Goal: Task Accomplishment & Management: Complete application form

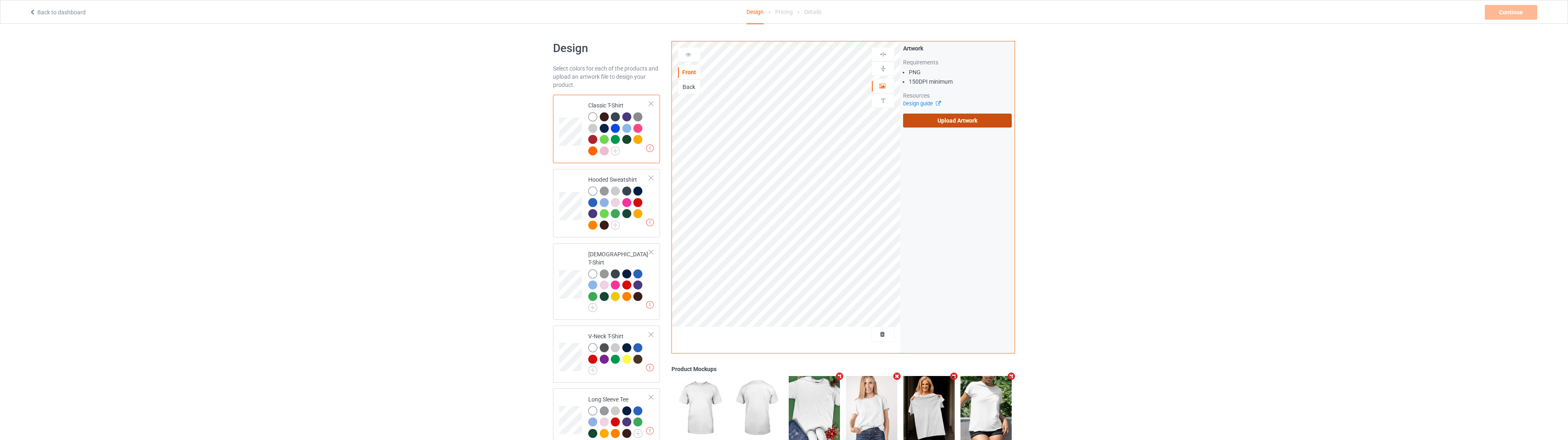
click at [962, 119] on label "Upload Artwork" at bounding box center [958, 120] width 109 height 14
click at [0, 0] on input "Upload Artwork" at bounding box center [0, 0] width 0 height 0
click at [1511, 13] on div "Continue" at bounding box center [1511, 12] width 53 height 15
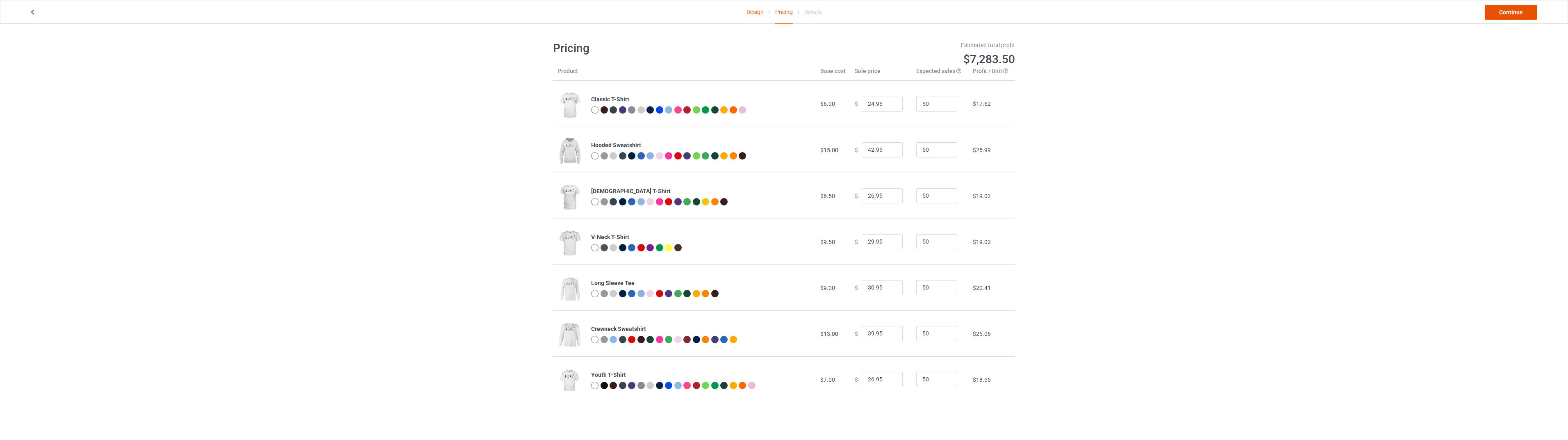
click at [1506, 15] on link "Continue" at bounding box center [1511, 12] width 53 height 15
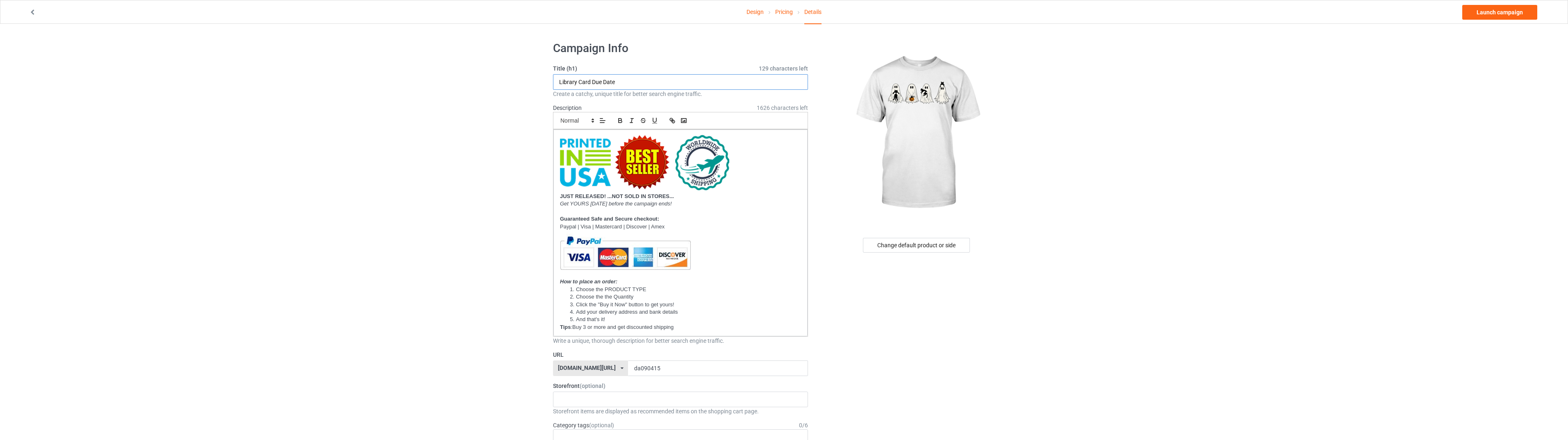
click at [680, 78] on input "Library Card Due Date" at bounding box center [680, 81] width 255 height 15
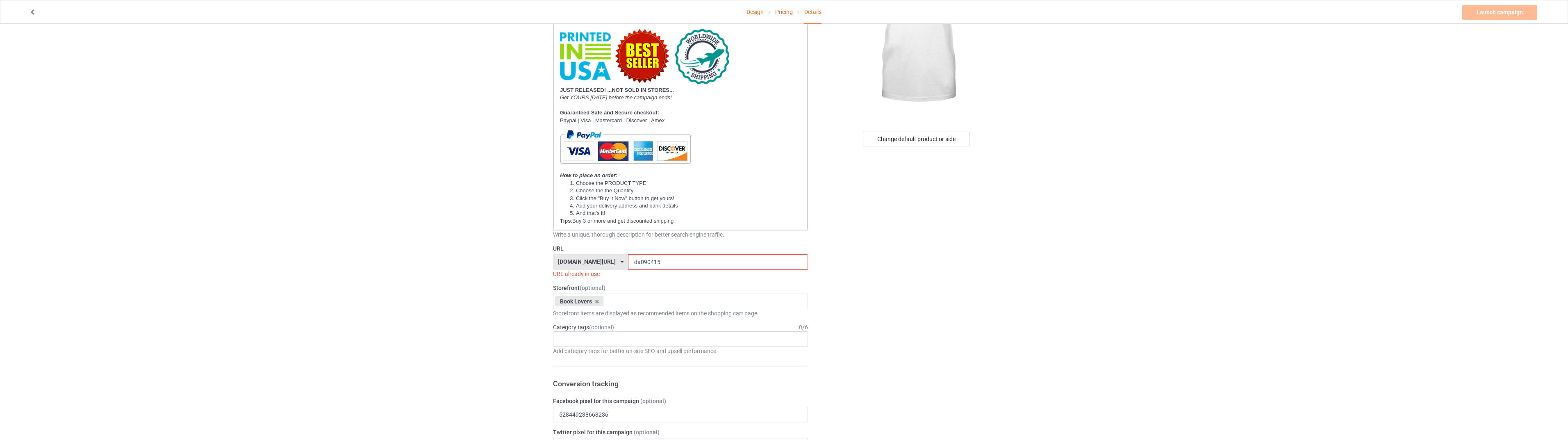
scroll to position [191, 0]
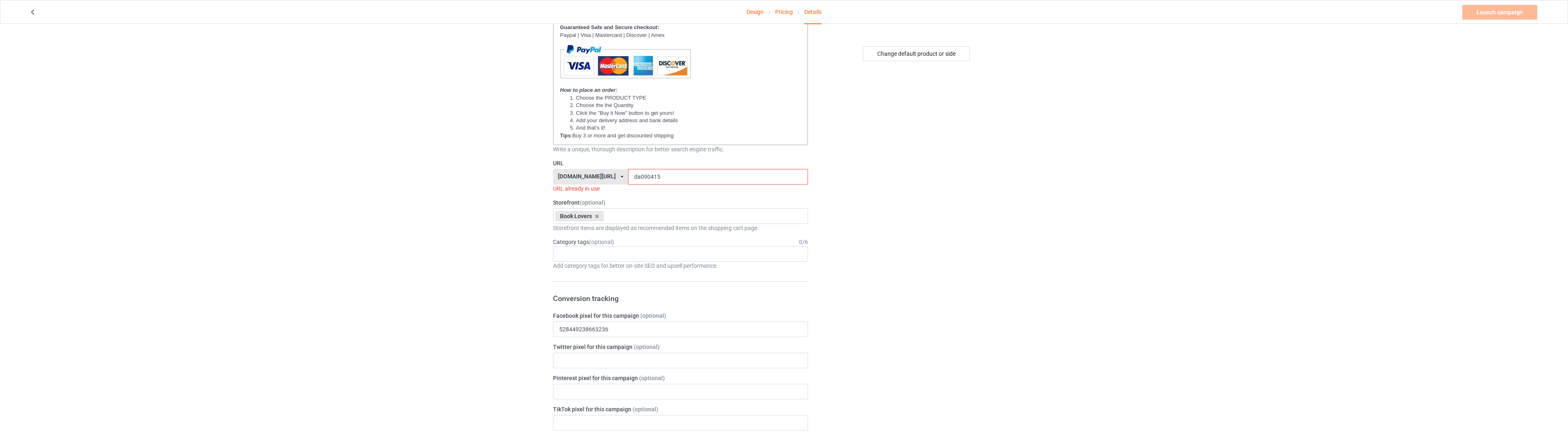
type input "GHOST CAT"
drag, startPoint x: 652, startPoint y: 177, endPoint x: 624, endPoint y: 176, distance: 28.0
click at [628, 176] on input "da090415" at bounding box center [718, 176] width 180 height 15
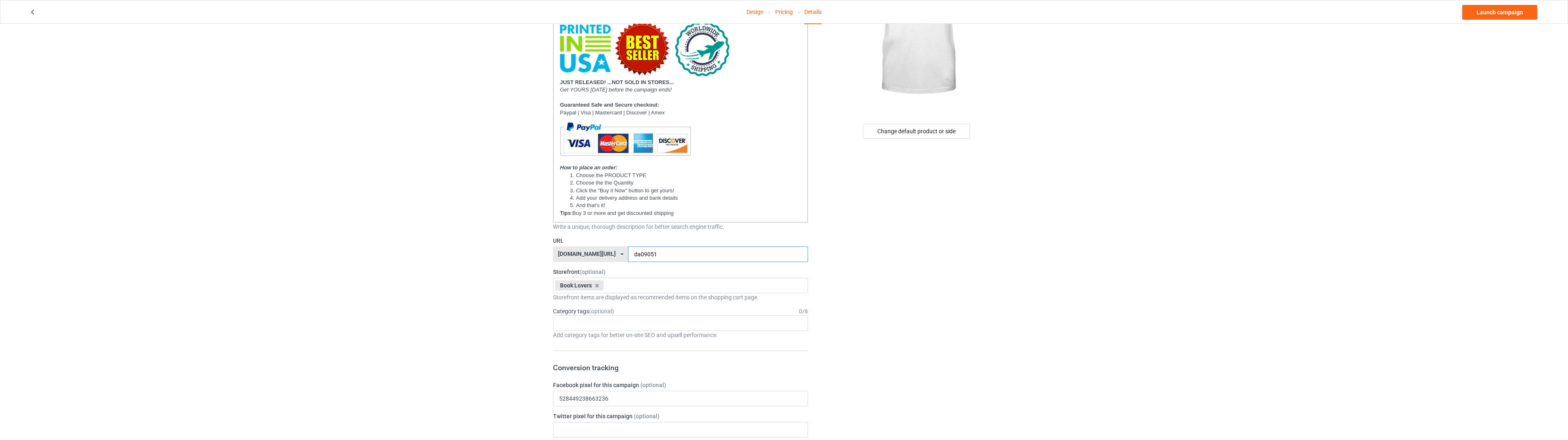
scroll to position [95, 0]
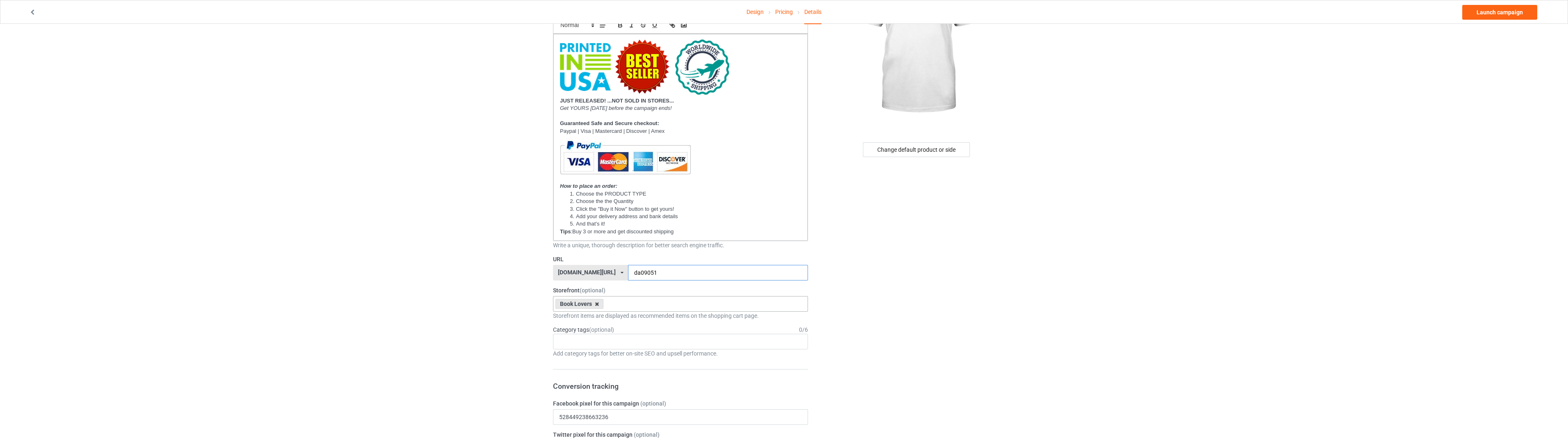
type input "da09051"
click at [597, 303] on icon at bounding box center [596, 304] width 4 height 6
click at [593, 422] on div "Animal" at bounding box center [681, 425] width 254 height 15
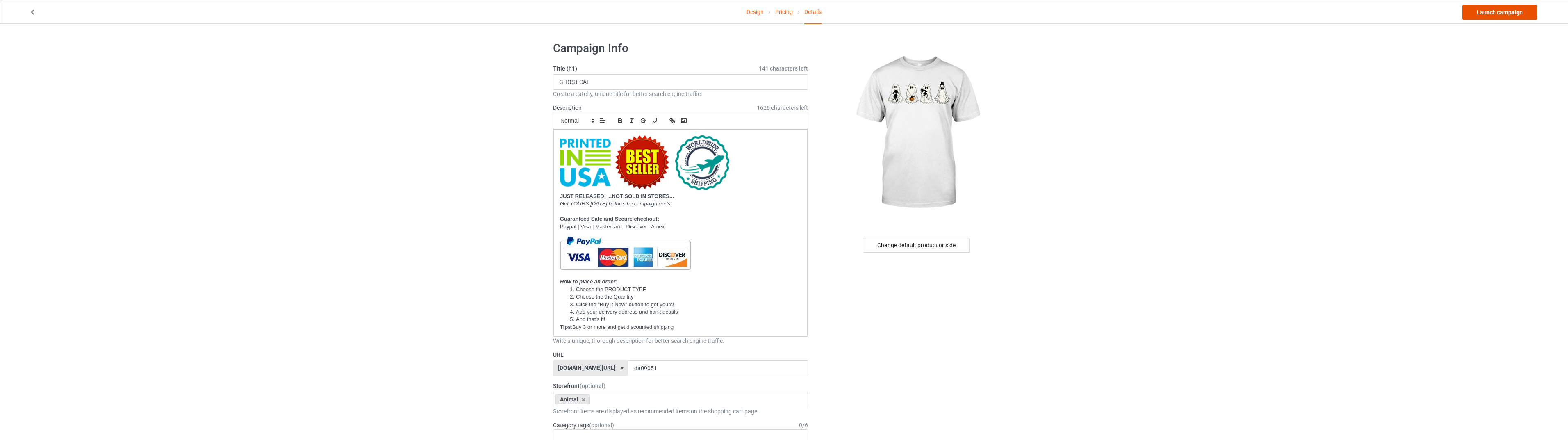
click at [1479, 15] on link "Launch campaign" at bounding box center [1500, 12] width 75 height 15
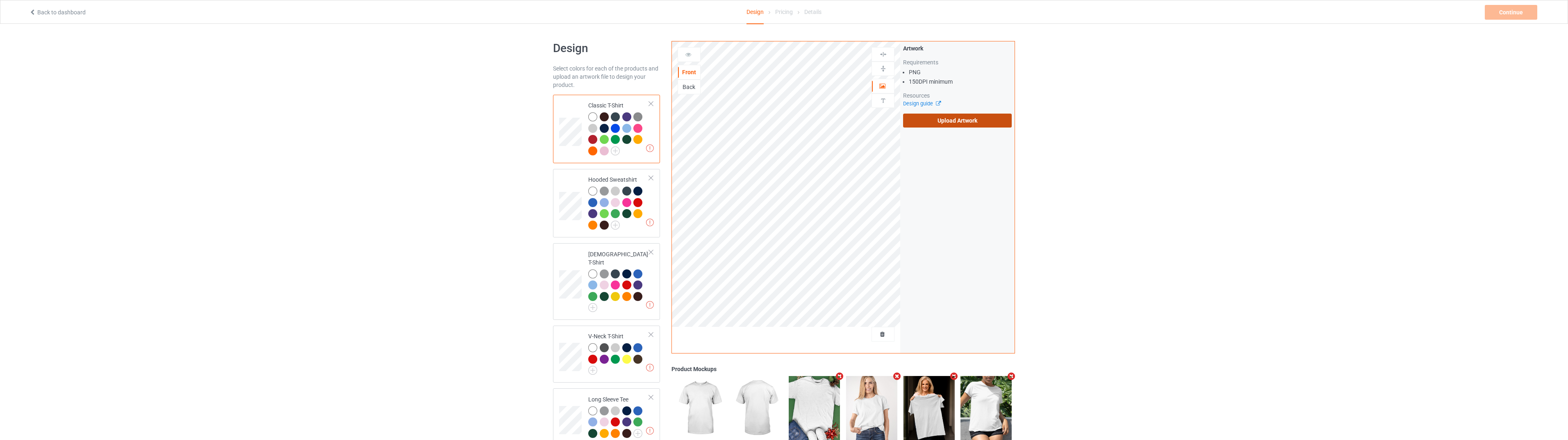
click at [983, 118] on label "Upload Artwork" at bounding box center [958, 120] width 109 height 14
click at [0, 0] on input "Upload Artwork" at bounding box center [0, 0] width 0 height 0
click at [973, 123] on label "Upload Artwork" at bounding box center [958, 120] width 109 height 14
click at [0, 0] on input "Upload Artwork" at bounding box center [0, 0] width 0 height 0
click at [1502, 14] on div "Continue" at bounding box center [1511, 12] width 53 height 15
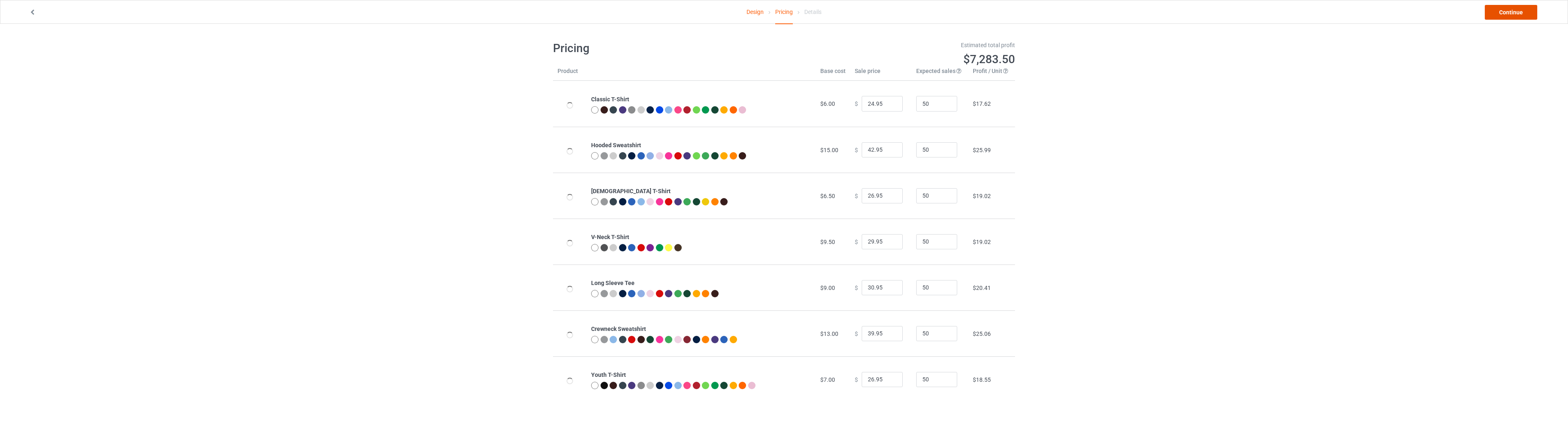
click at [1502, 14] on link "Continue" at bounding box center [1511, 12] width 53 height 15
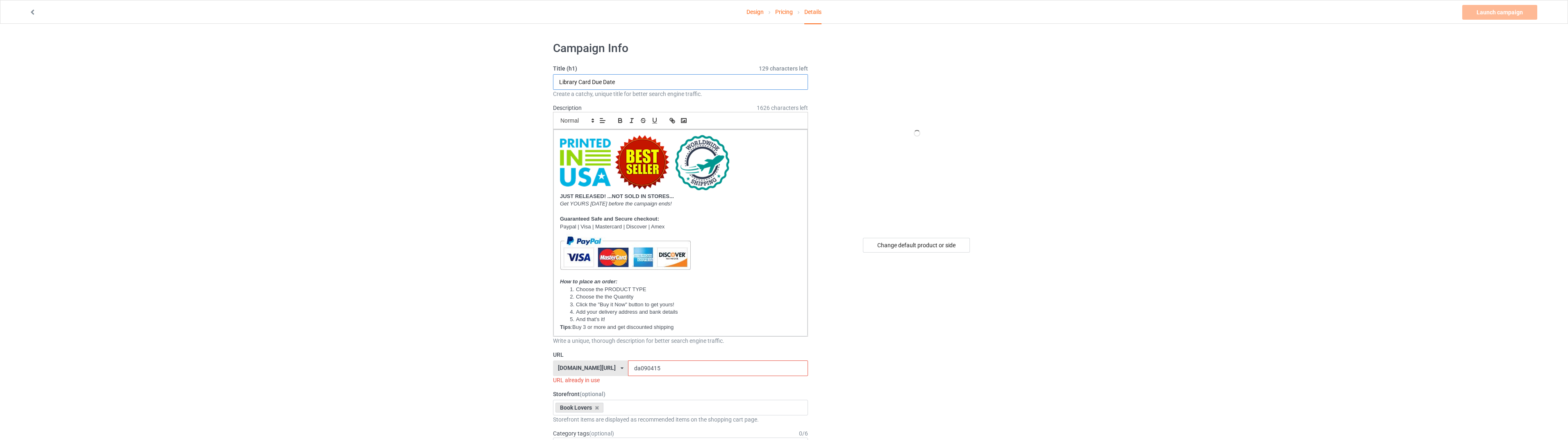
click at [629, 79] on input "Library Card Due Date" at bounding box center [680, 81] width 255 height 15
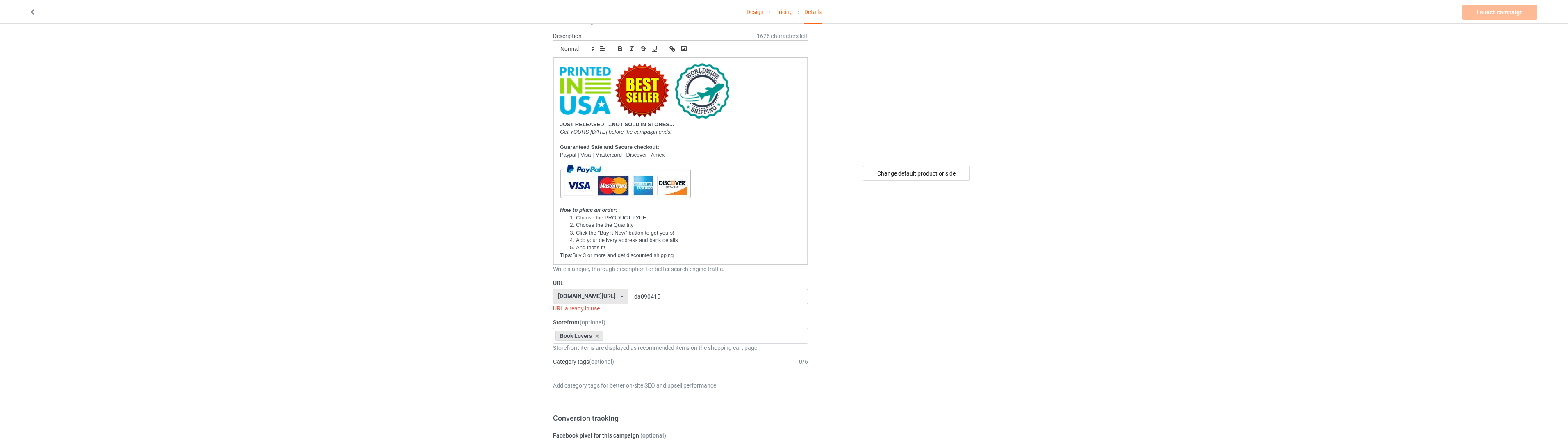
scroll to position [191, 0]
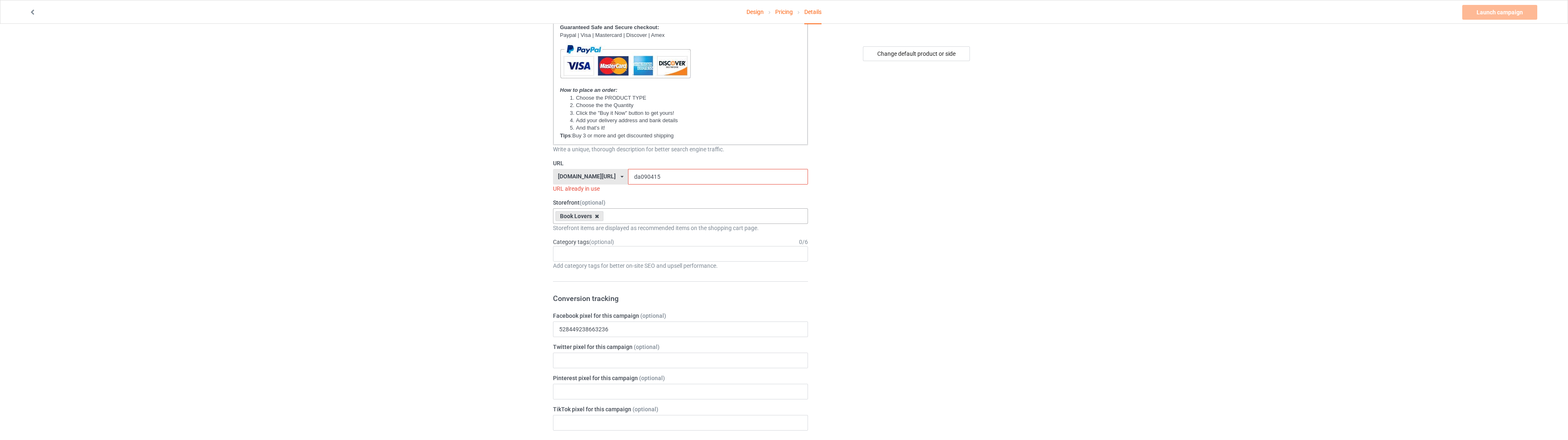
type input "GHOST HORSE"
click at [598, 215] on icon at bounding box center [596, 216] width 4 height 6
click at [587, 333] on div "Animal" at bounding box center [681, 338] width 254 height 15
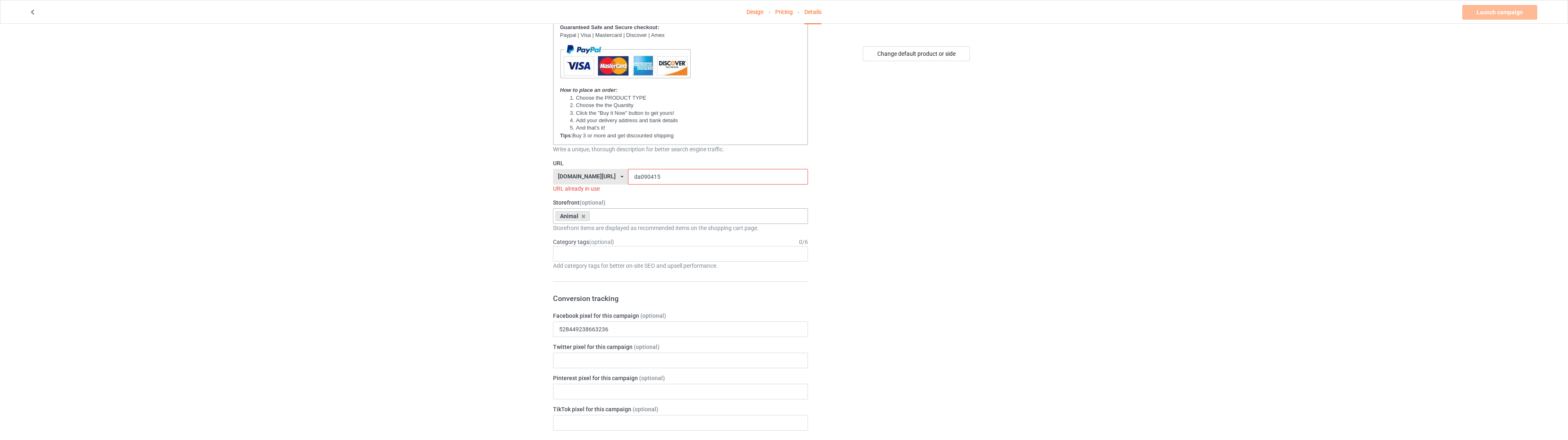
drag, startPoint x: 637, startPoint y: 175, endPoint x: 625, endPoint y: 178, distance: 12.4
click at [628, 178] on input "da090415" at bounding box center [718, 176] width 180 height 15
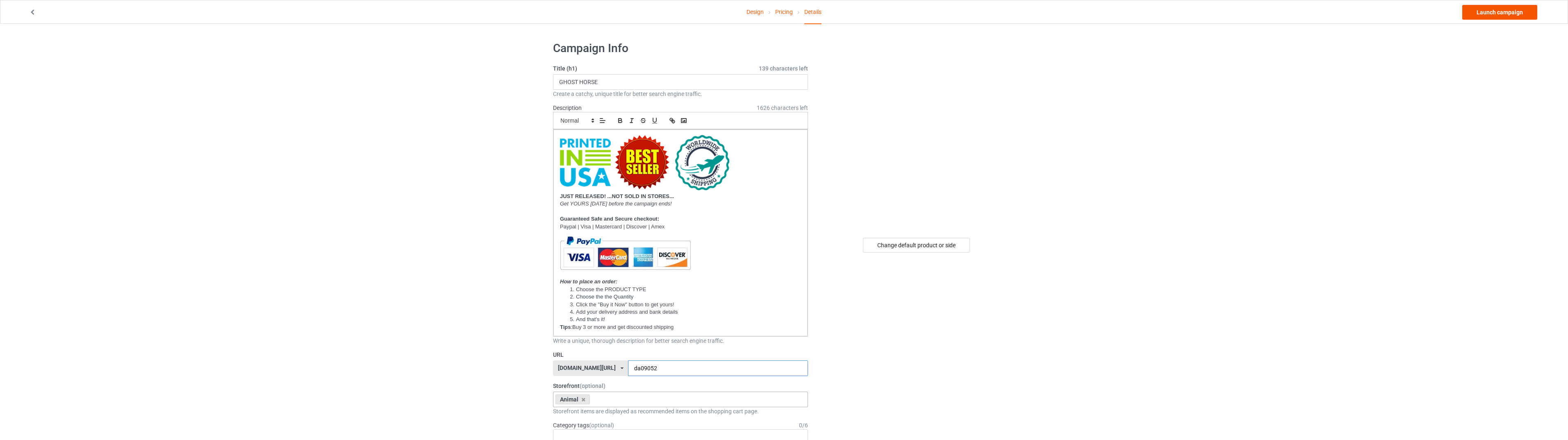
type input "da09052"
click at [1482, 9] on link "Launch campaign" at bounding box center [1500, 12] width 75 height 15
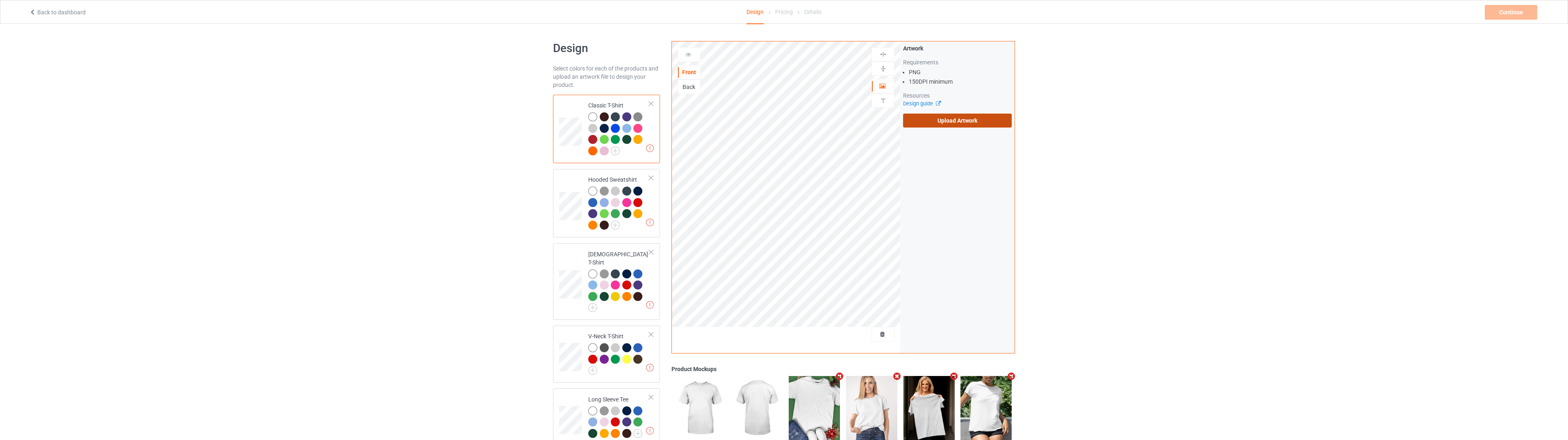
click at [946, 118] on label "Upload Artwork" at bounding box center [958, 120] width 109 height 14
click at [0, 0] on input "Upload Artwork" at bounding box center [0, 0] width 0 height 0
click at [1500, 12] on div "Continue" at bounding box center [1511, 12] width 53 height 15
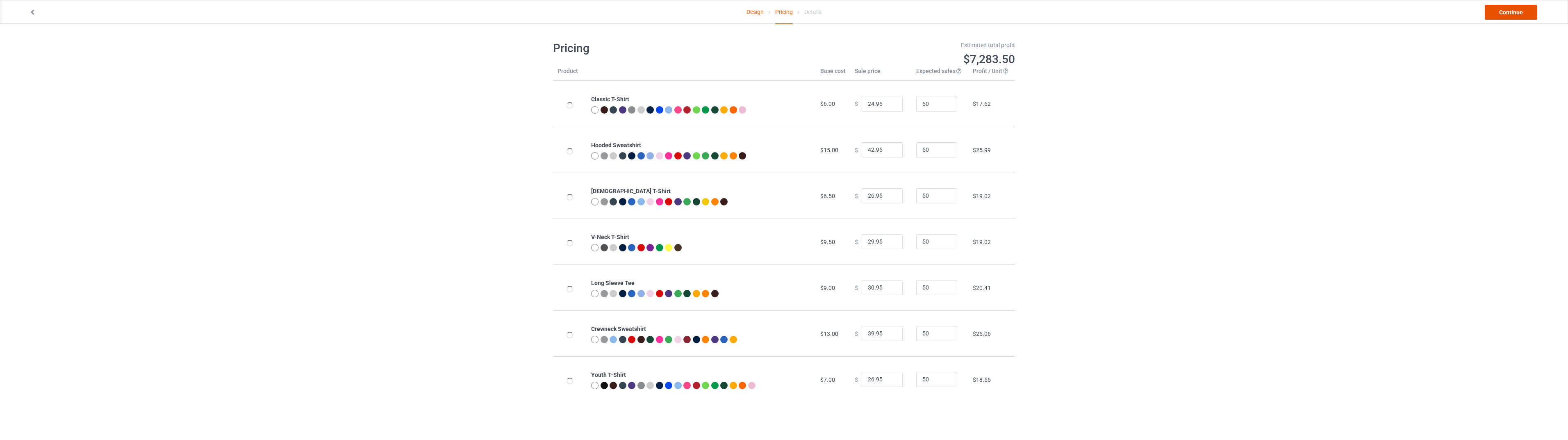
click at [1500, 12] on link "Continue" at bounding box center [1511, 12] width 53 height 15
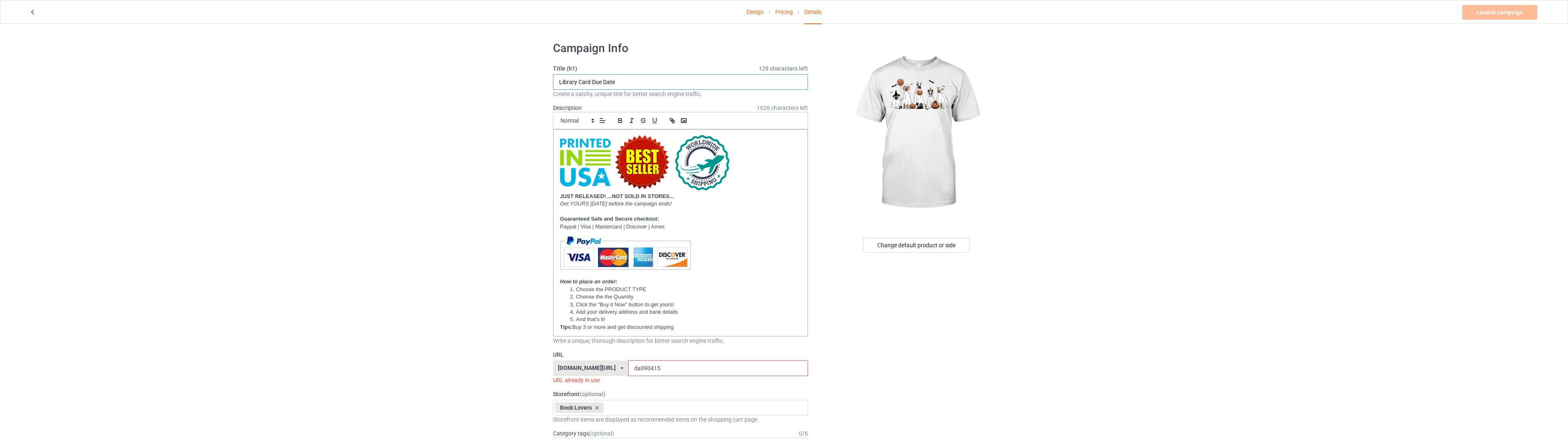
click at [639, 79] on input "Library Card Due Date" at bounding box center [680, 81] width 255 height 15
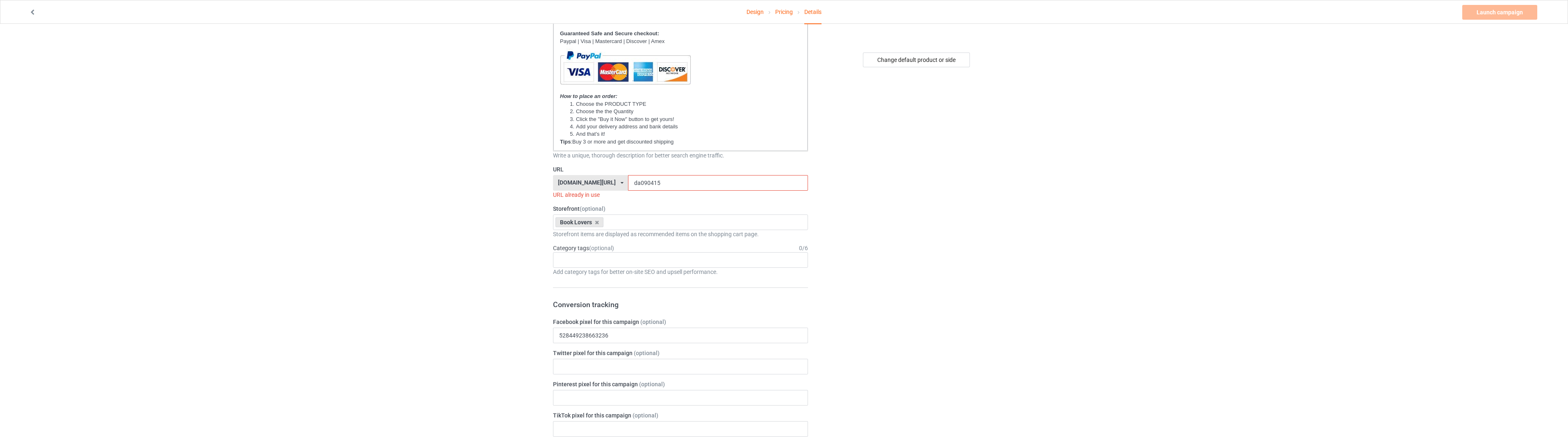
scroll to position [191, 0]
type input "GHOST DOG"
drag, startPoint x: 618, startPoint y: 175, endPoint x: 626, endPoint y: 175, distance: 8.0
click at [628, 175] on input "da090415" at bounding box center [718, 176] width 180 height 15
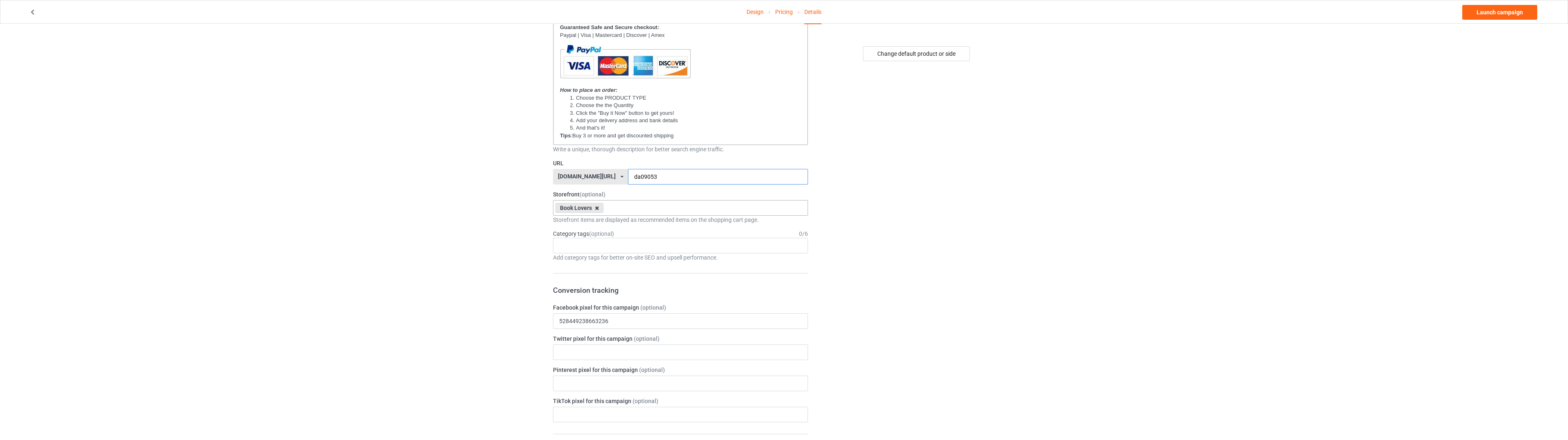
type input "da09053"
click at [597, 208] on icon at bounding box center [596, 208] width 4 height 6
click at [580, 325] on div "Animal" at bounding box center [681, 329] width 254 height 15
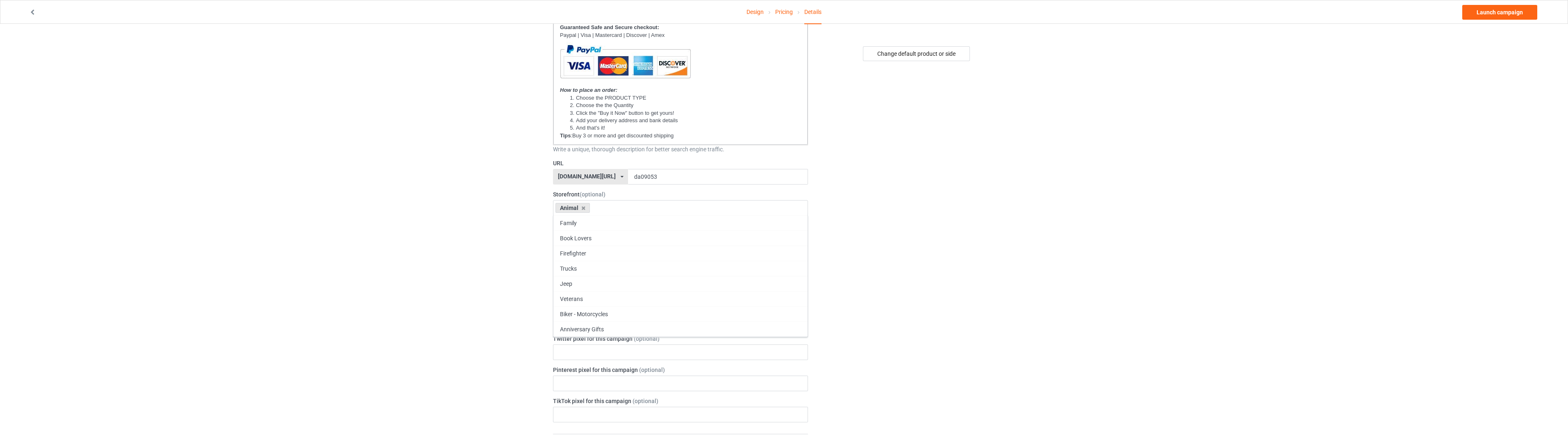
click at [1057, 216] on div "Design Pricing Details Launch campaign Campaign Info Title (h1) 141 characters …" at bounding box center [784, 403] width 1568 height 1142
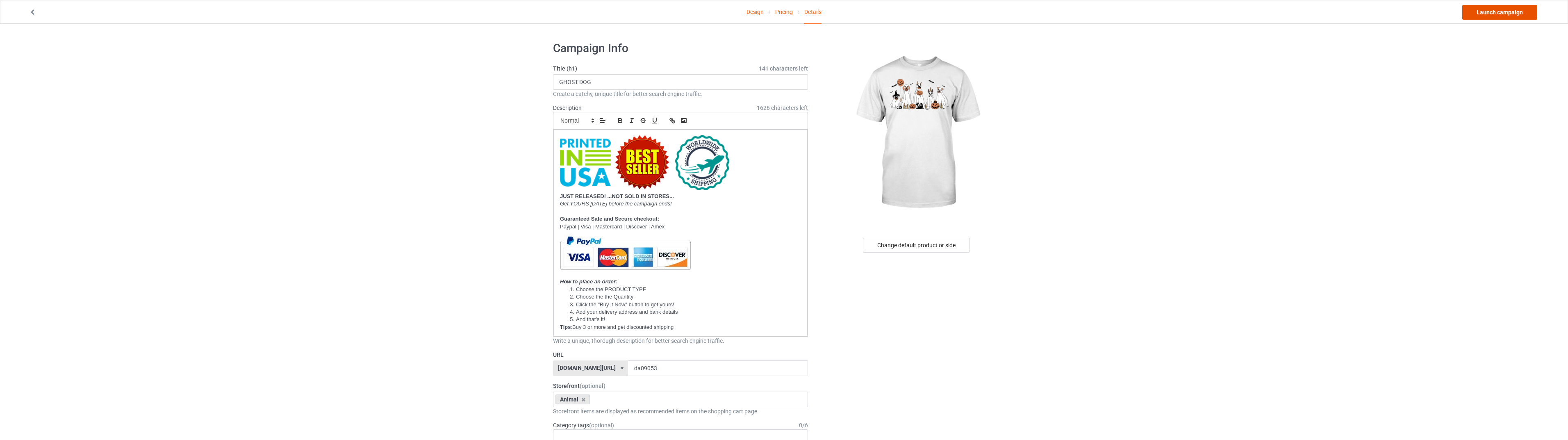
click at [1489, 11] on link "Launch campaign" at bounding box center [1500, 12] width 75 height 15
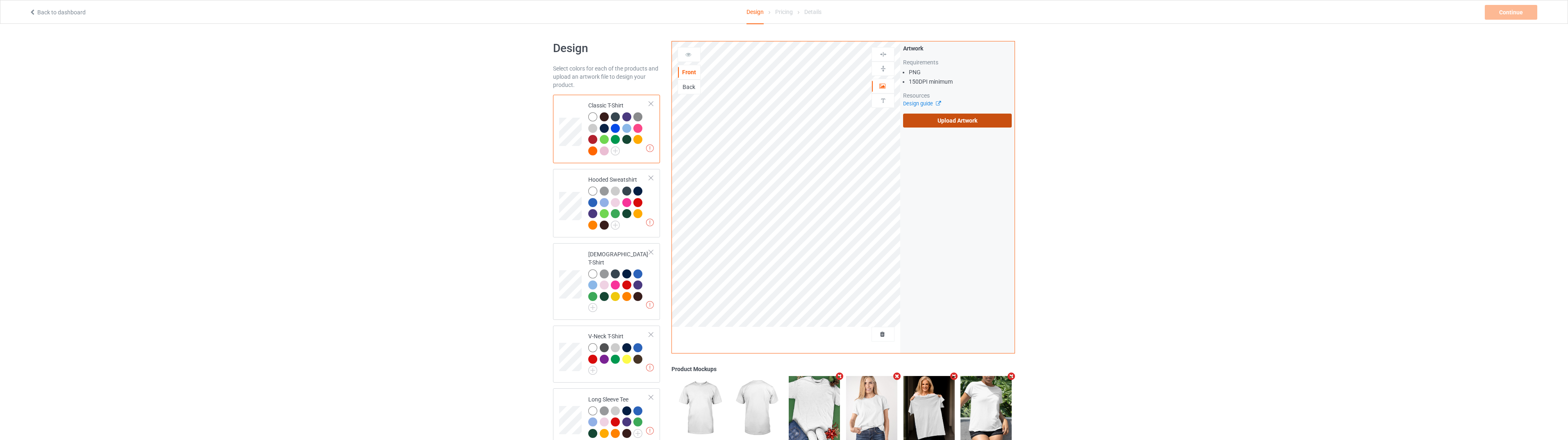
click at [976, 118] on label "Upload Artwork" at bounding box center [958, 120] width 109 height 14
click at [0, 0] on input "Upload Artwork" at bounding box center [0, 0] width 0 height 0
click at [616, 152] on img at bounding box center [615, 150] width 9 height 9
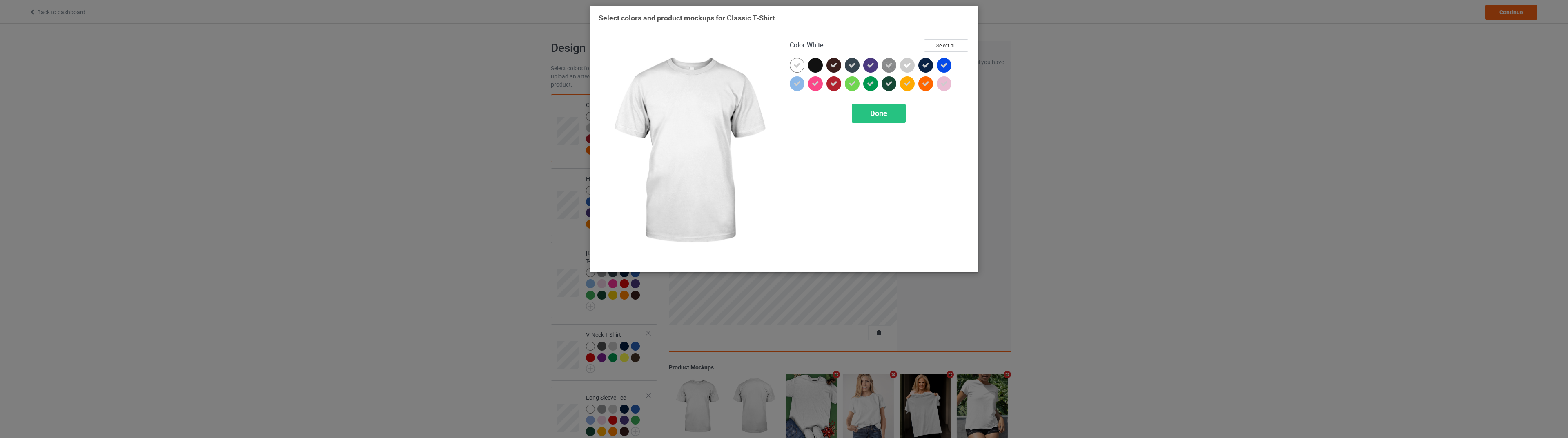
click at [796, 66] on icon at bounding box center [797, 65] width 7 height 7
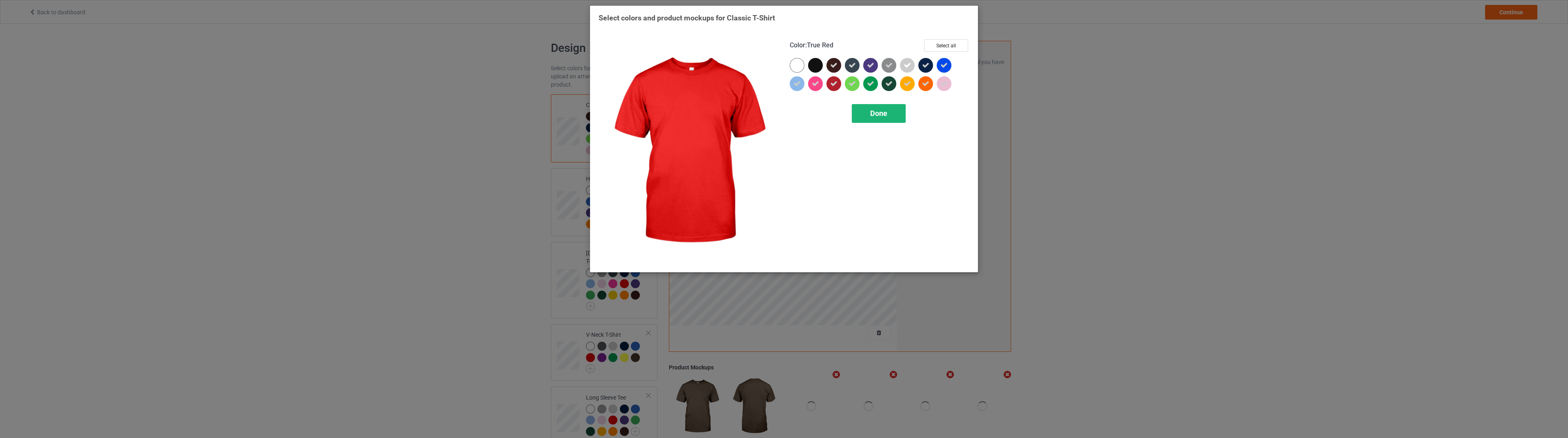
click at [874, 116] on span "Done" at bounding box center [879, 113] width 17 height 9
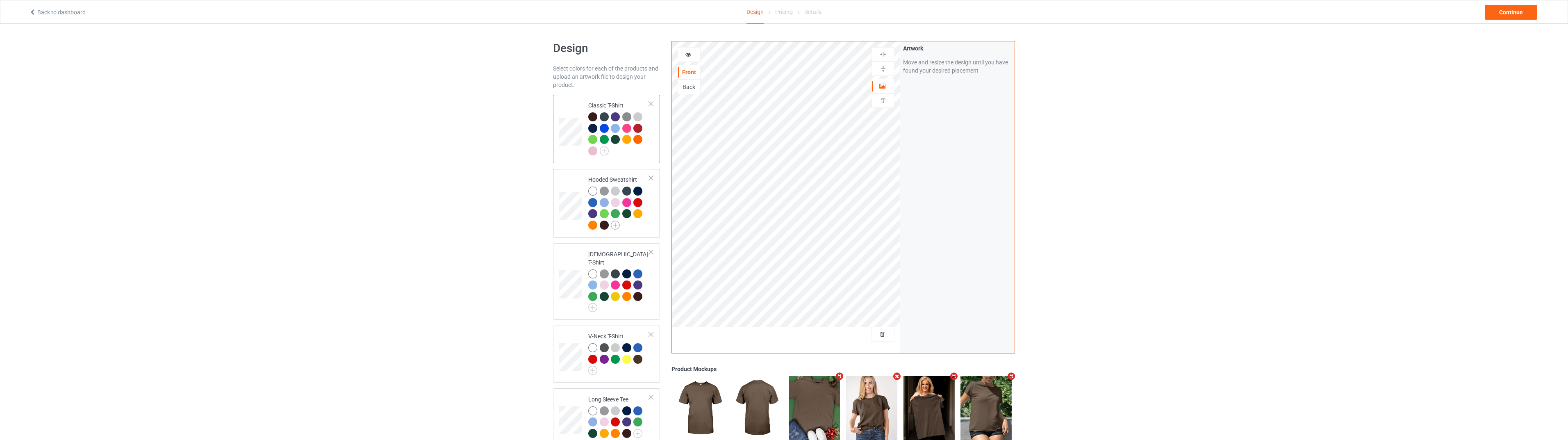
click at [615, 227] on img at bounding box center [615, 225] width 9 height 9
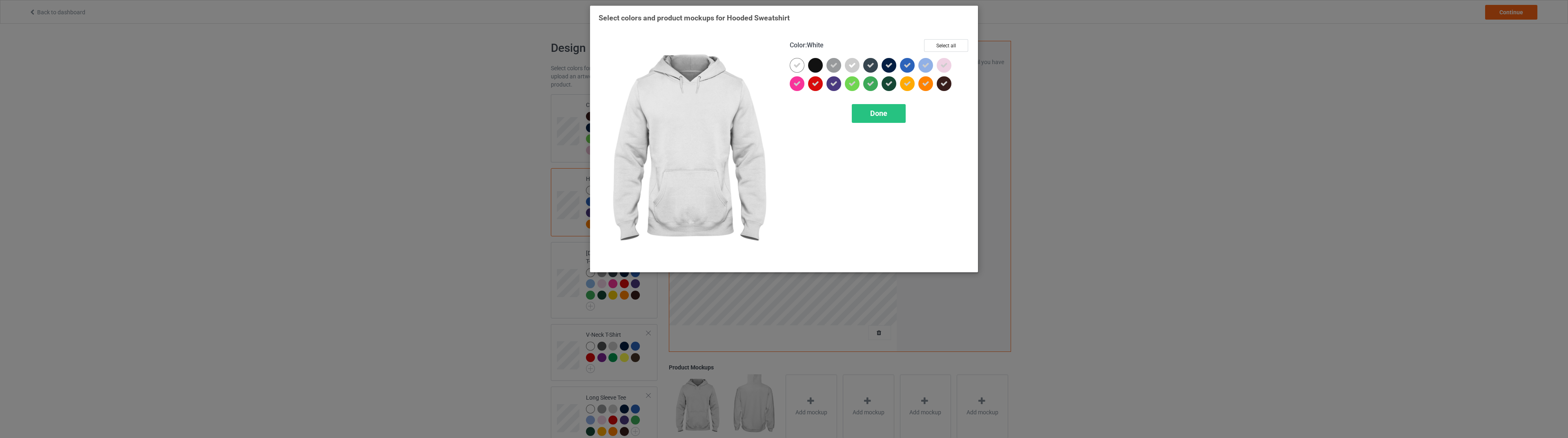
click at [798, 66] on icon at bounding box center [797, 65] width 7 height 7
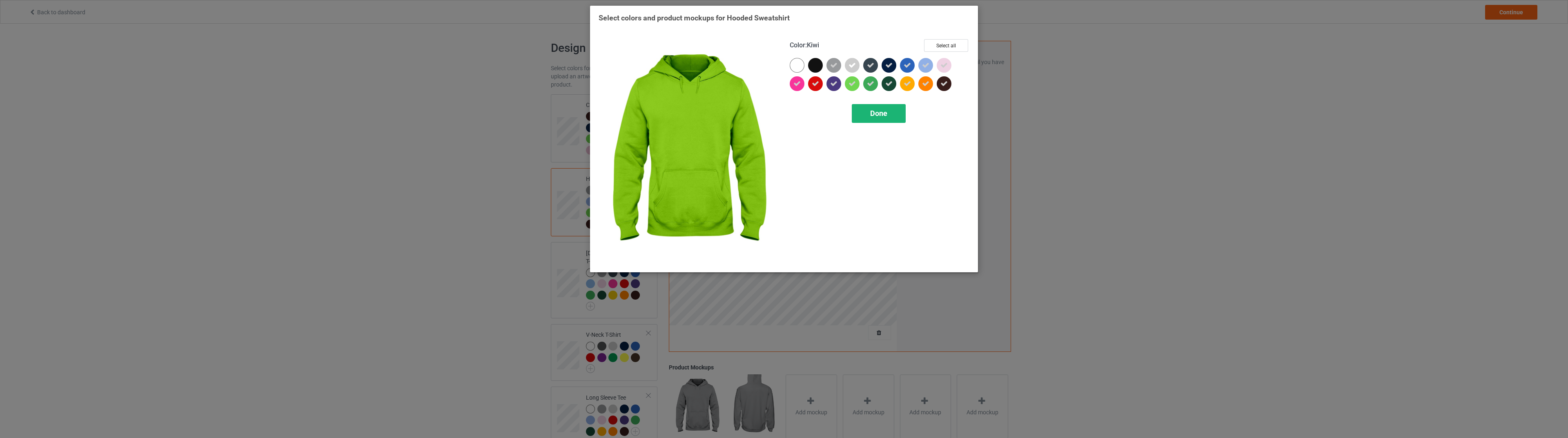
click at [875, 113] on span "Done" at bounding box center [879, 113] width 17 height 9
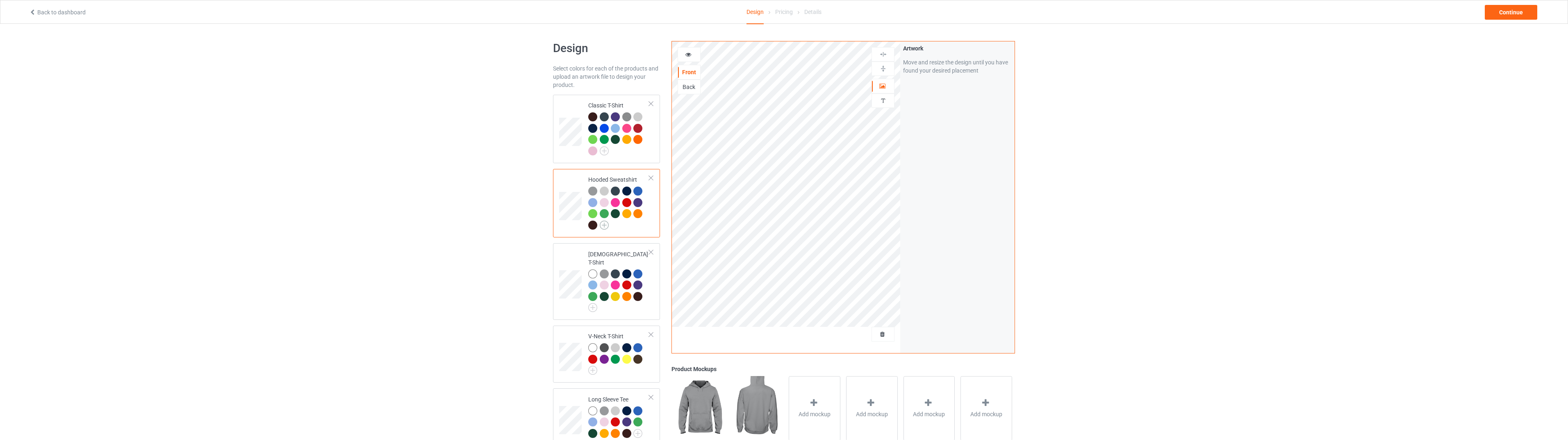
click at [604, 226] on img at bounding box center [604, 225] width 9 height 9
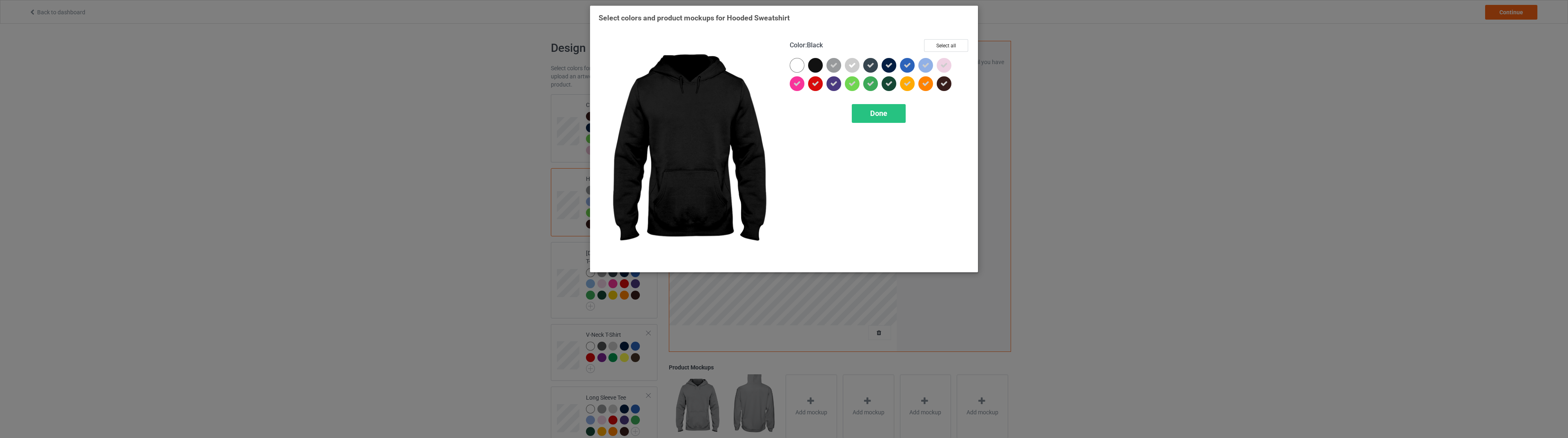
click at [819, 67] on div at bounding box center [816, 65] width 15 height 15
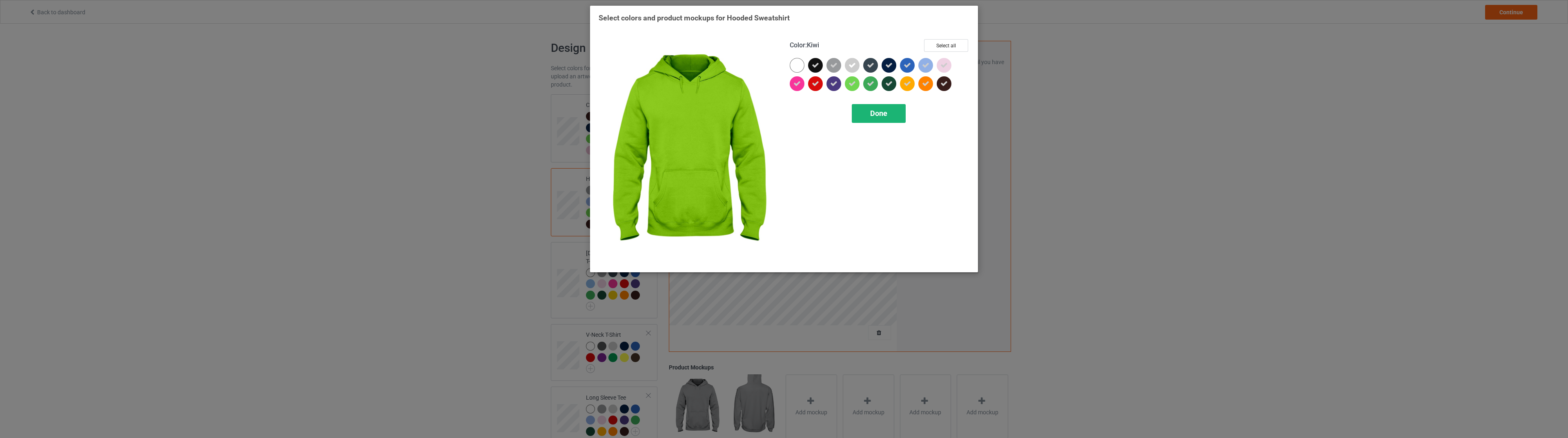
click at [866, 116] on div "Done" at bounding box center [878, 113] width 54 height 19
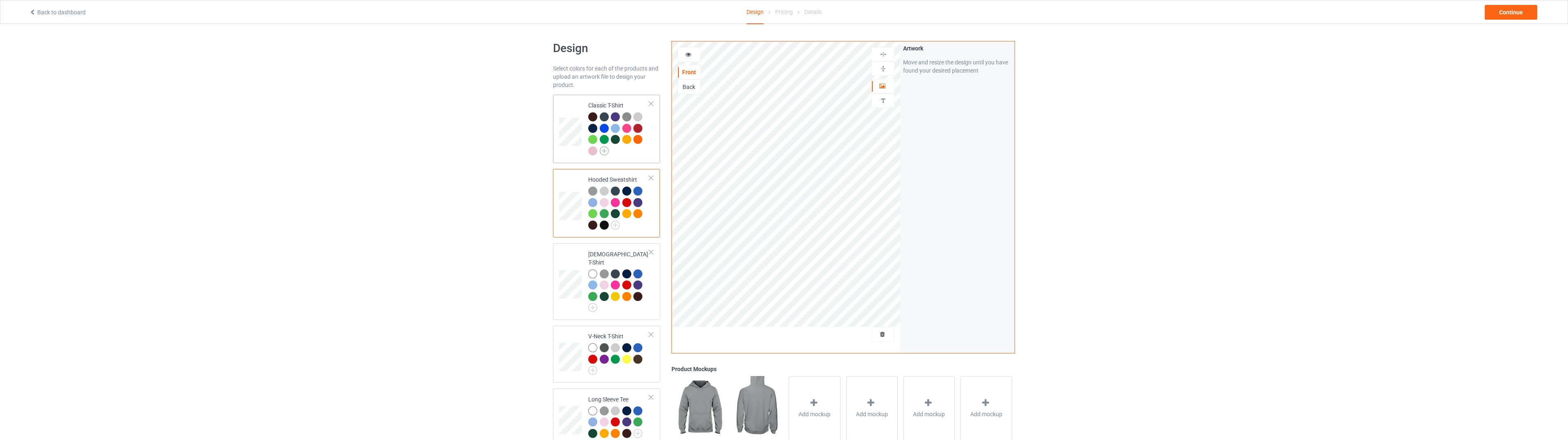
click at [604, 150] on img at bounding box center [604, 150] width 9 height 9
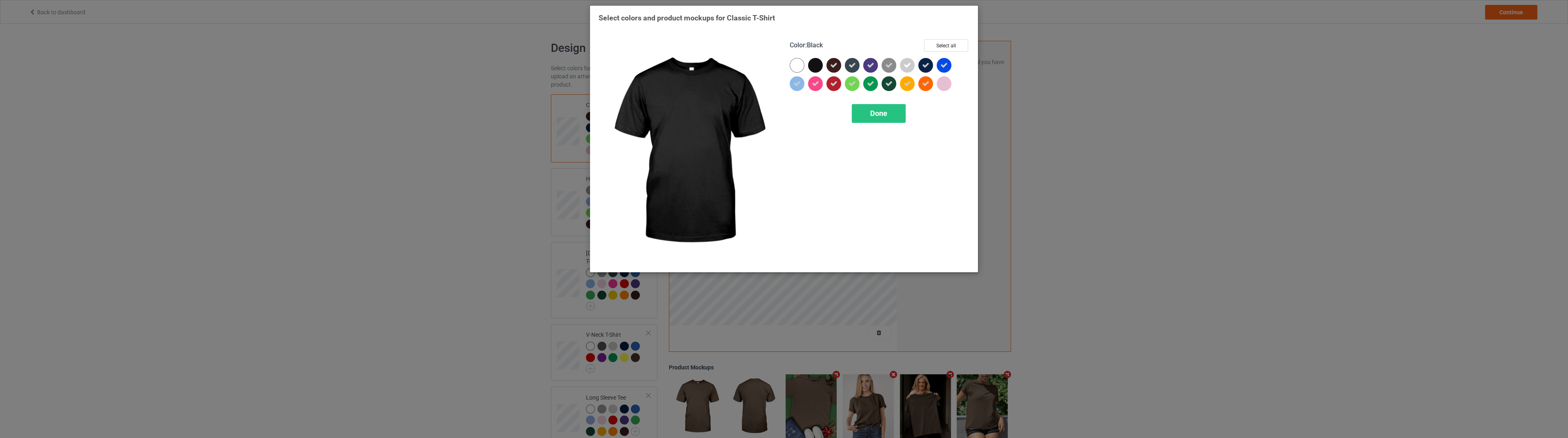
click at [813, 69] on div at bounding box center [816, 65] width 15 height 15
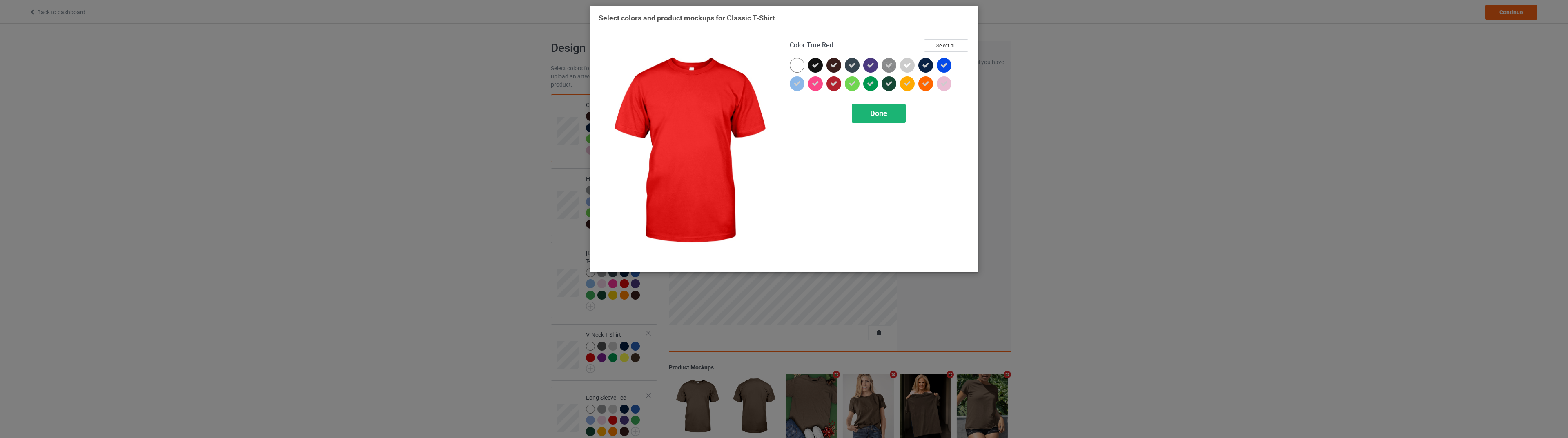
click at [881, 114] on span "Done" at bounding box center [879, 113] width 17 height 9
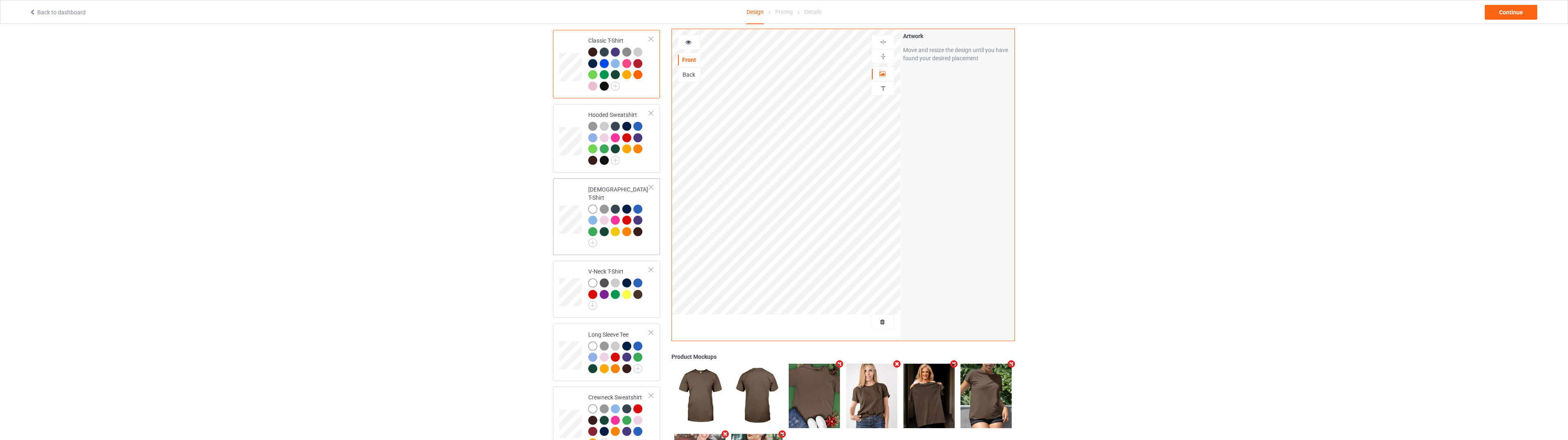
scroll to position [95, 0]
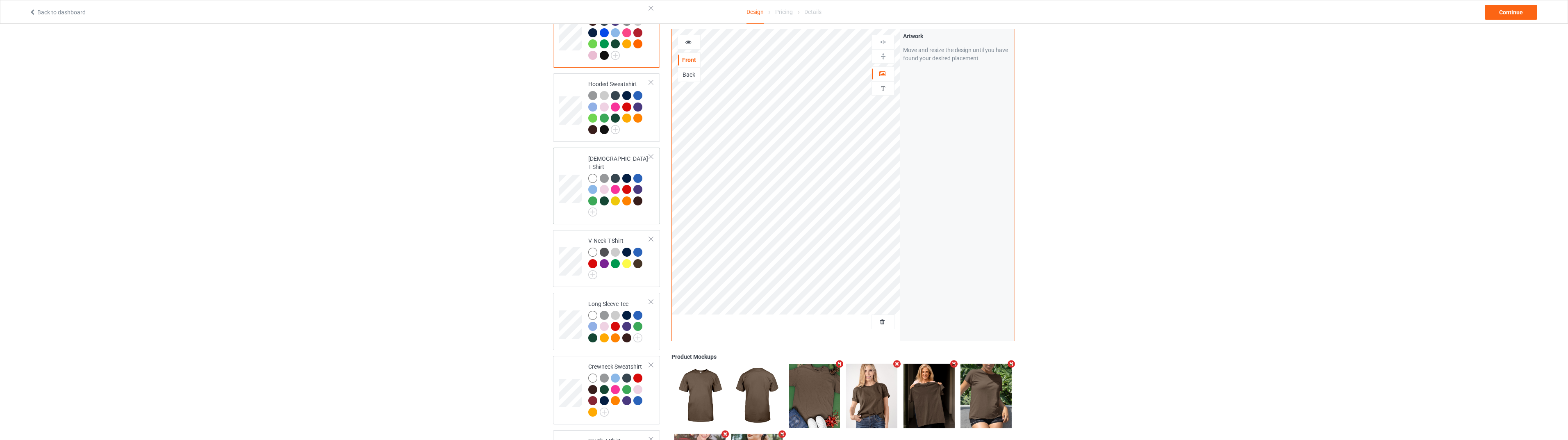
click at [587, 205] on td "[DEMOGRAPHIC_DATA] T-Shirt" at bounding box center [618, 186] width 70 height 70
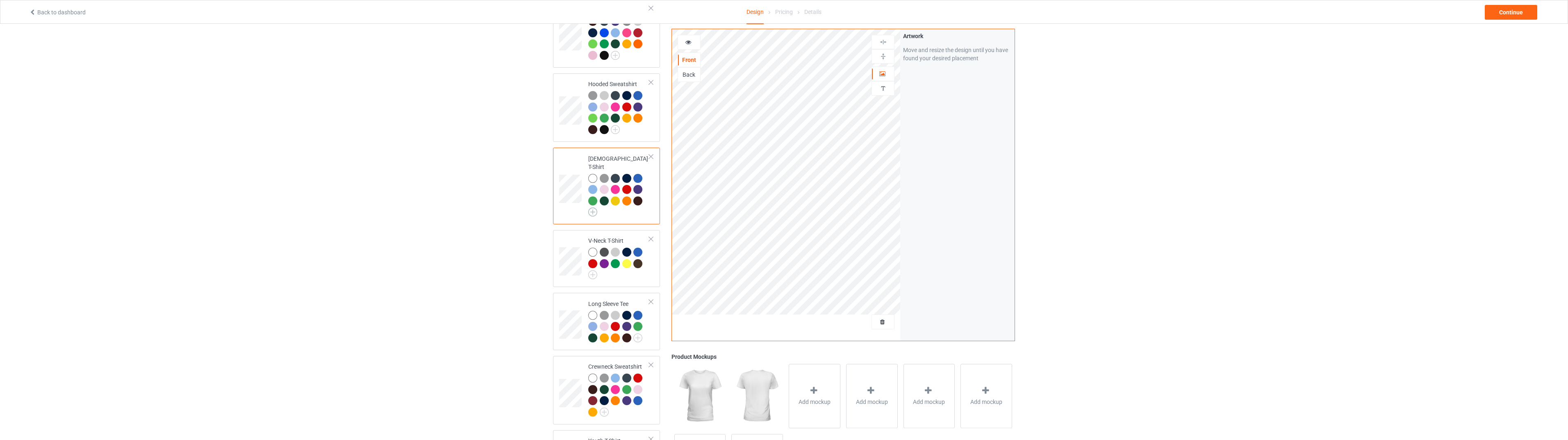
click at [595, 207] on img at bounding box center [593, 211] width 9 height 9
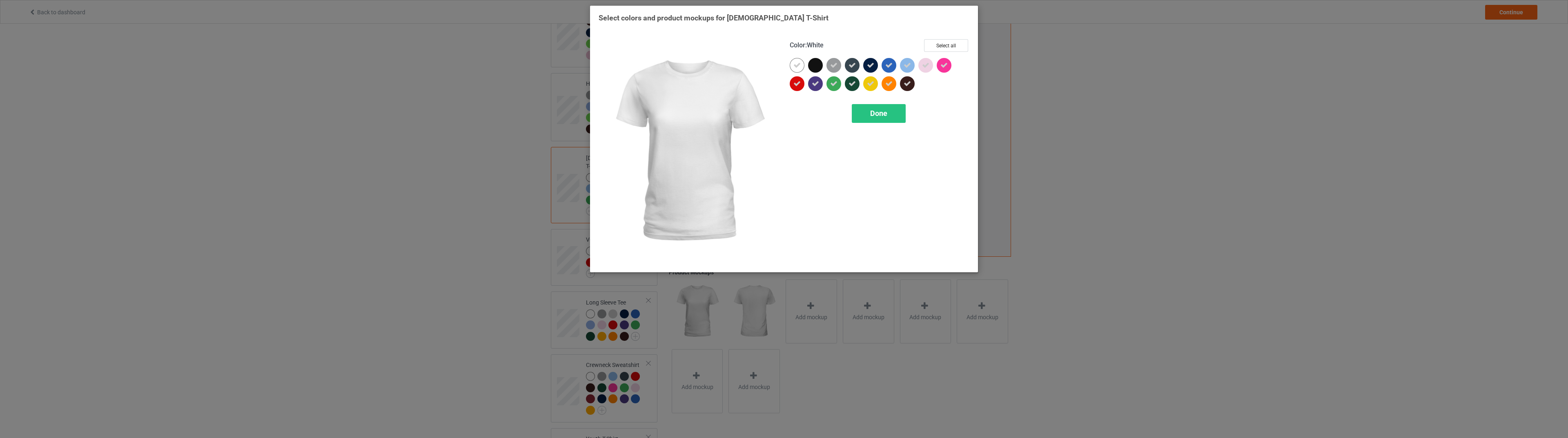
click at [798, 68] on icon at bounding box center [797, 65] width 7 height 7
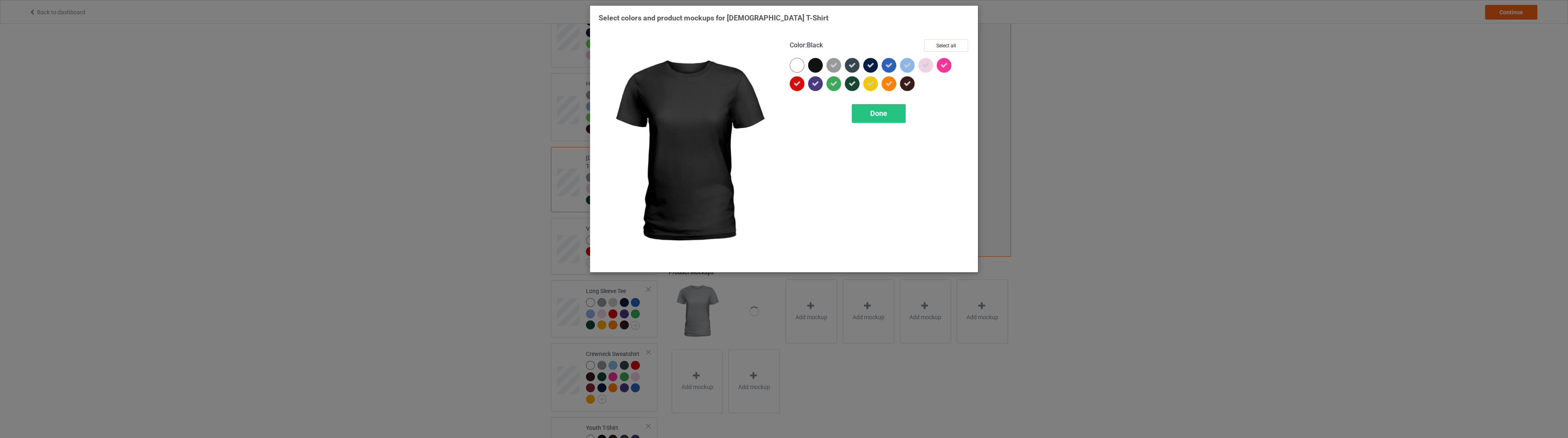
click at [810, 67] on div at bounding box center [816, 65] width 15 height 15
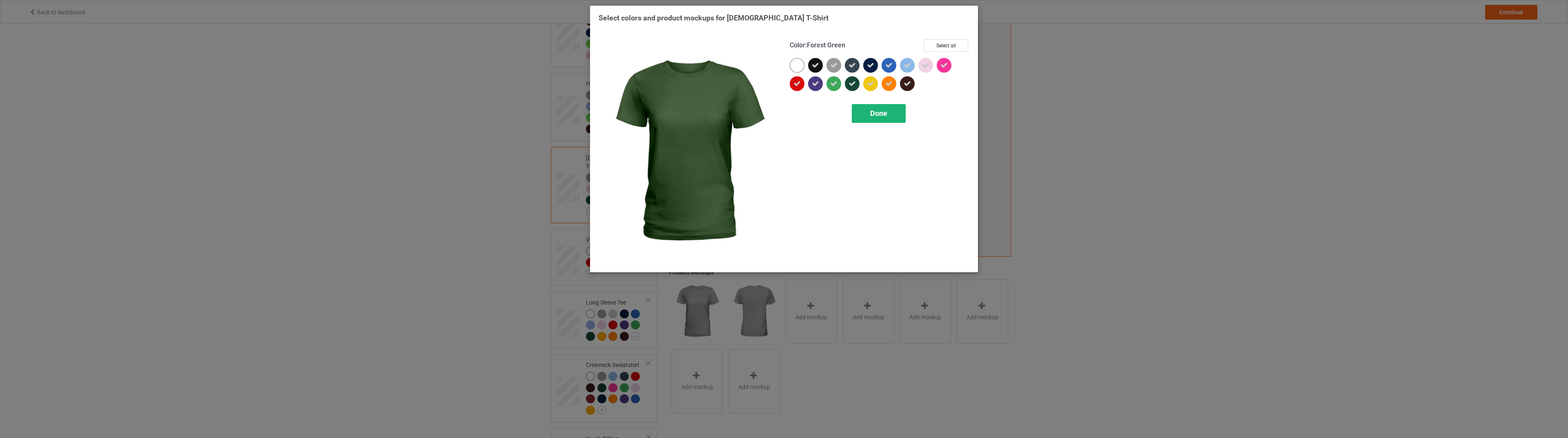
click at [873, 117] on span "Done" at bounding box center [879, 113] width 17 height 9
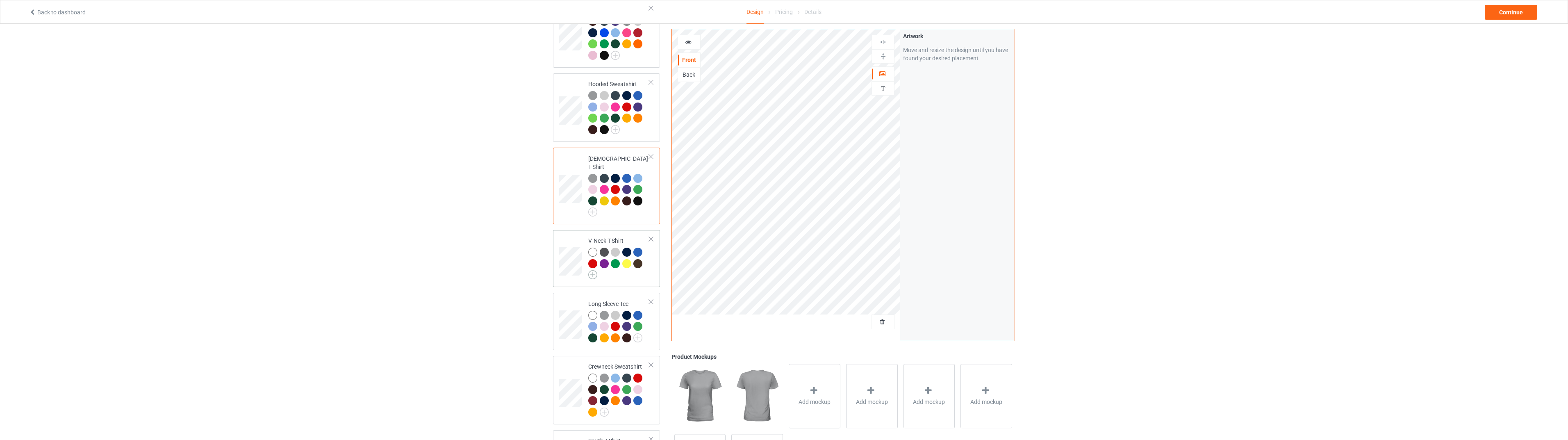
click at [591, 270] on img at bounding box center [593, 274] width 9 height 9
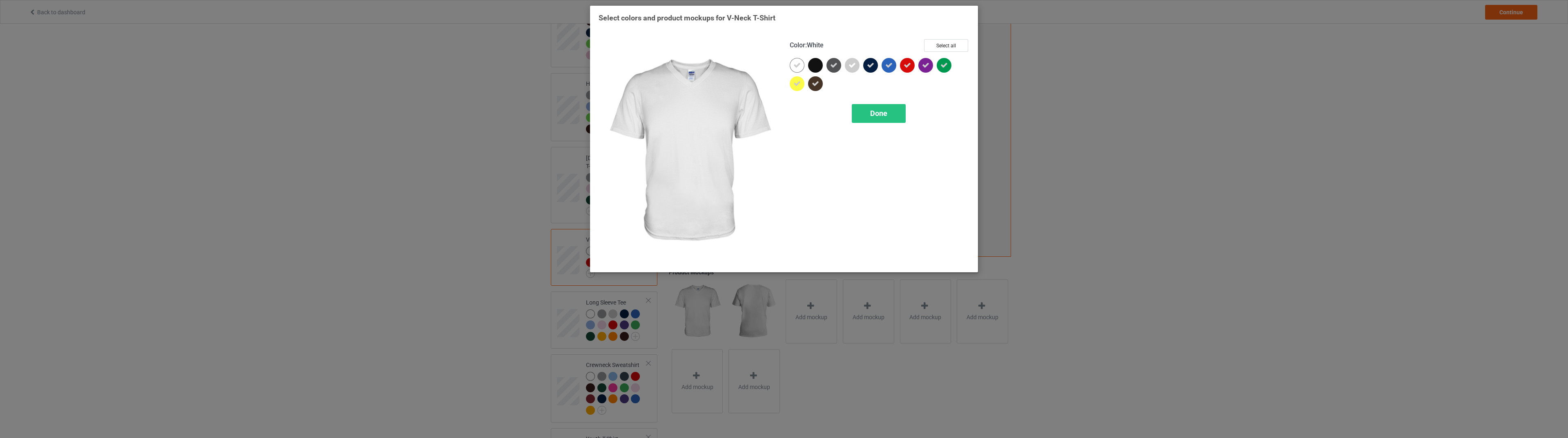
click at [800, 68] on icon at bounding box center [797, 65] width 7 height 7
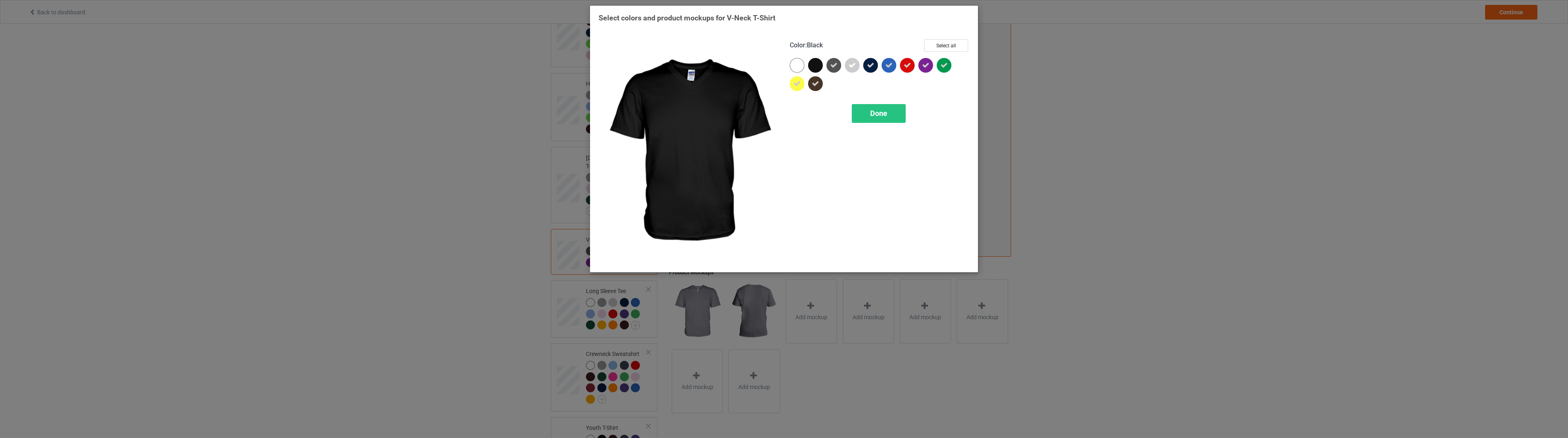
click at [817, 67] on div at bounding box center [816, 65] width 15 height 15
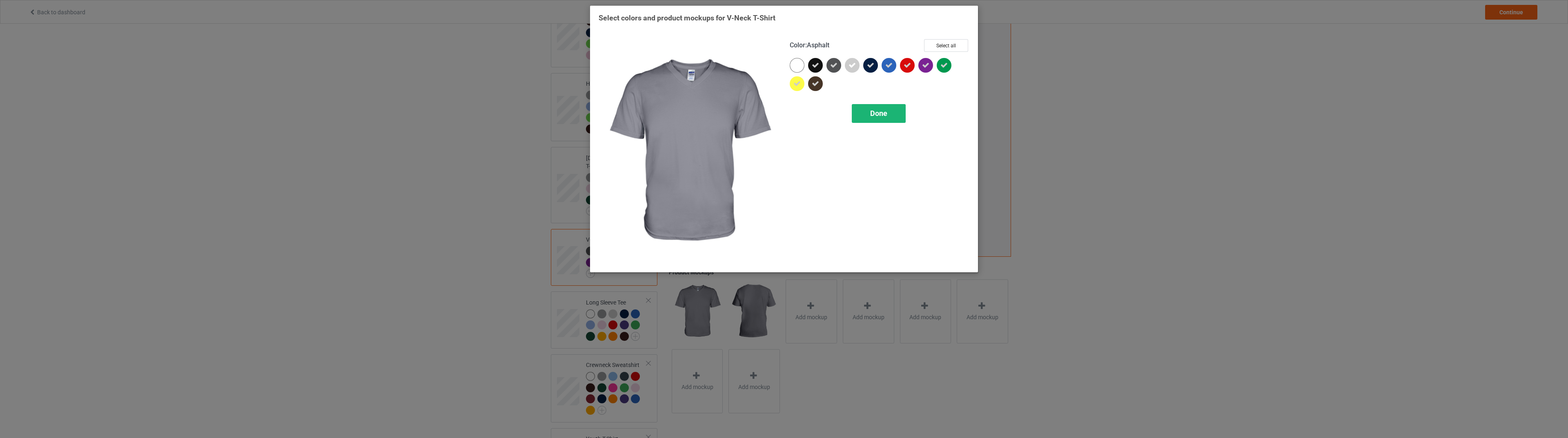
click at [875, 113] on span "Done" at bounding box center [879, 113] width 17 height 9
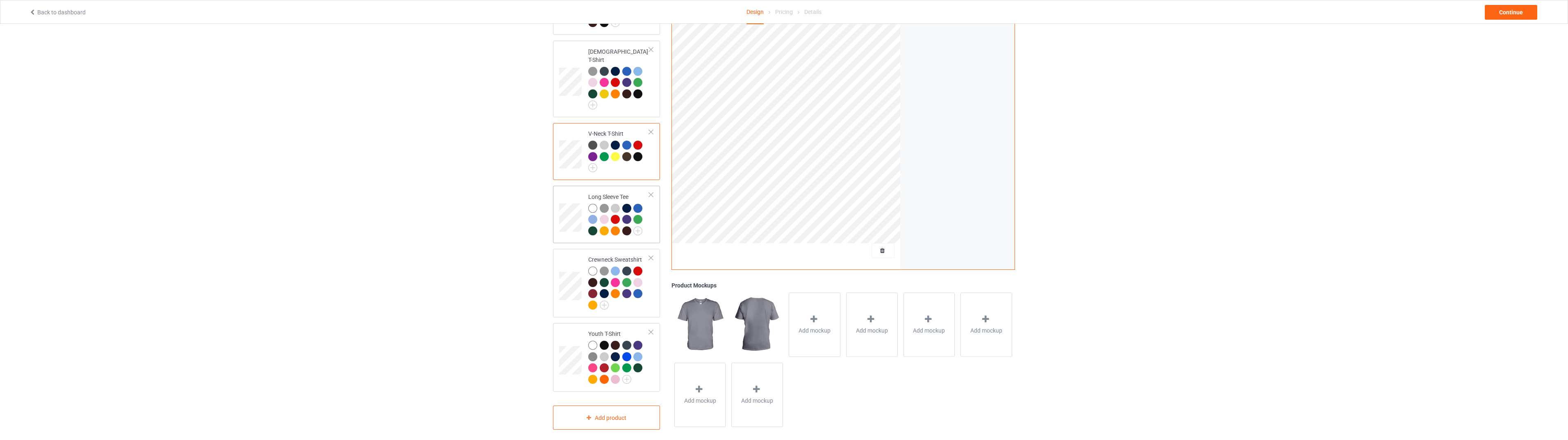
scroll to position [205, 0]
click at [639, 224] on img at bounding box center [637, 229] width 9 height 9
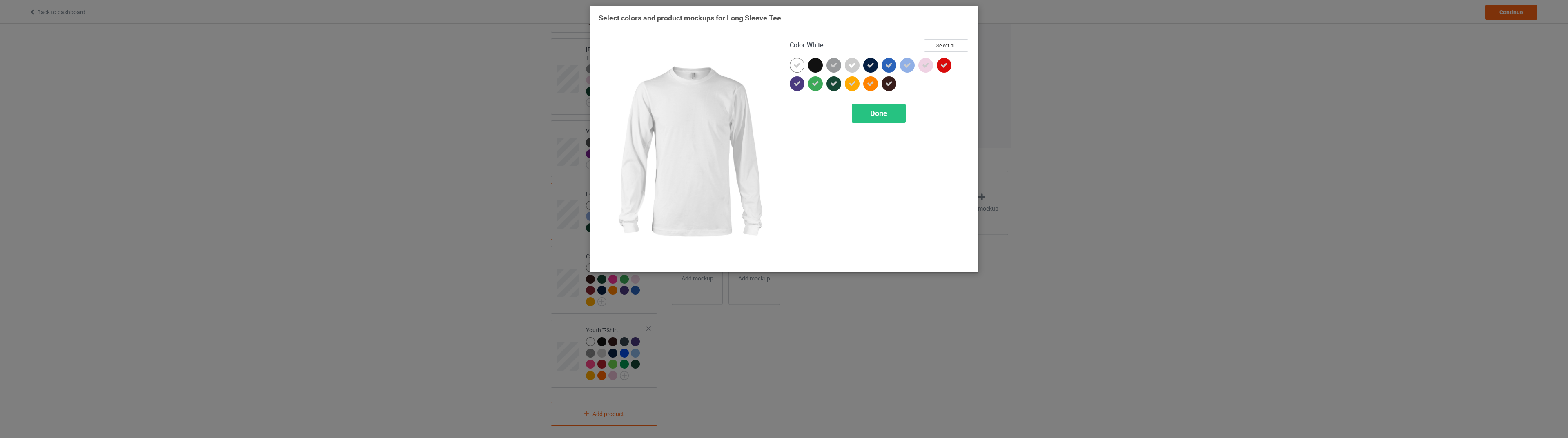
click at [795, 64] on icon at bounding box center [797, 65] width 7 height 7
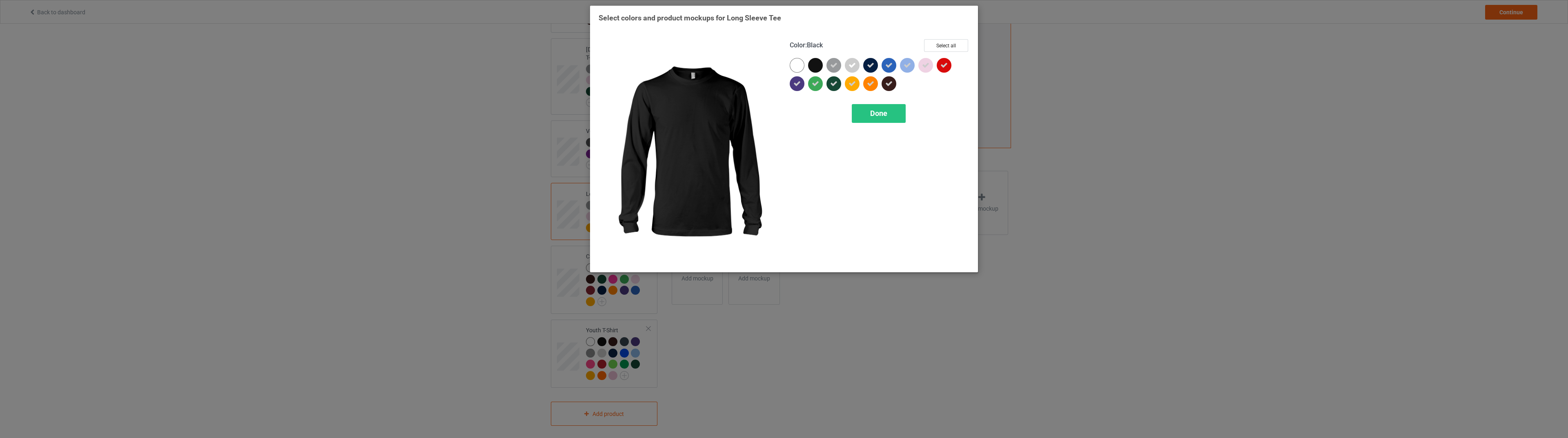
click at [816, 66] on div at bounding box center [816, 65] width 15 height 15
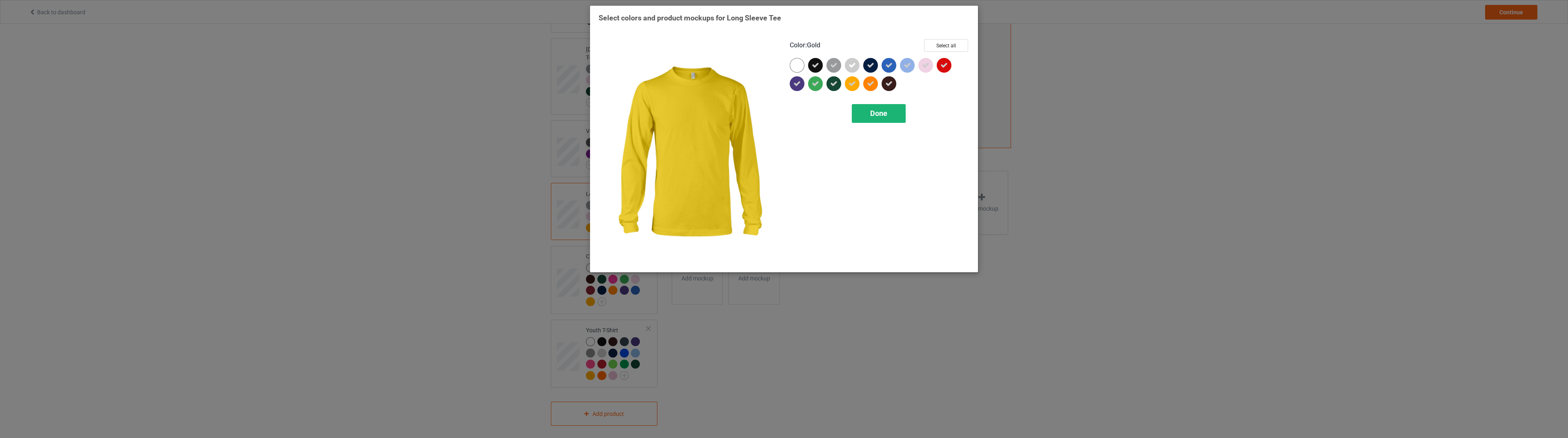
click at [864, 111] on div "Done" at bounding box center [878, 113] width 54 height 19
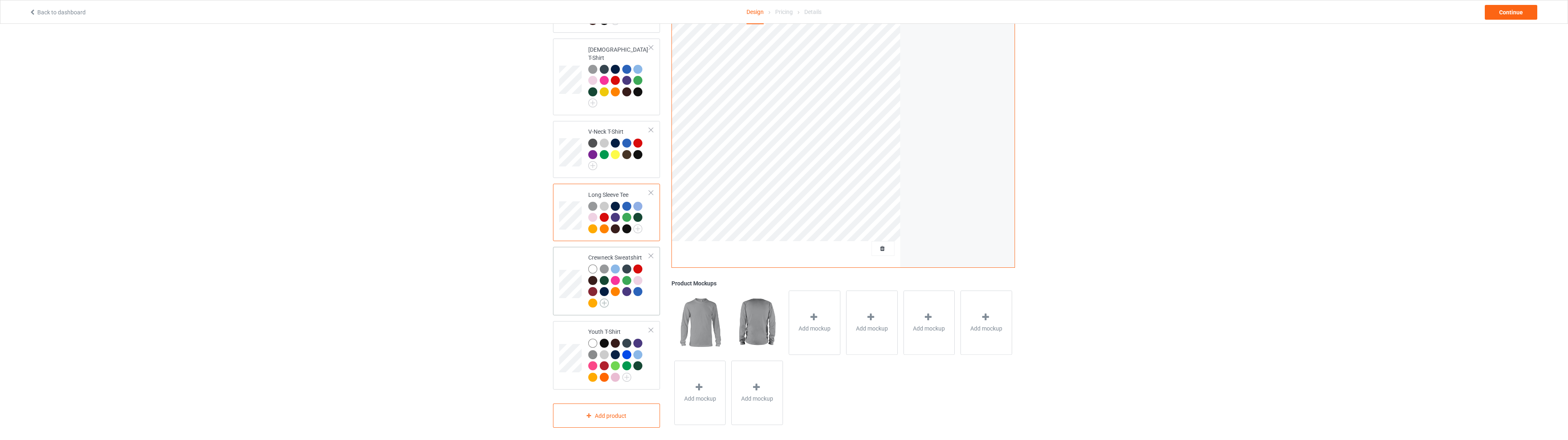
click at [604, 298] on img at bounding box center [604, 302] width 9 height 9
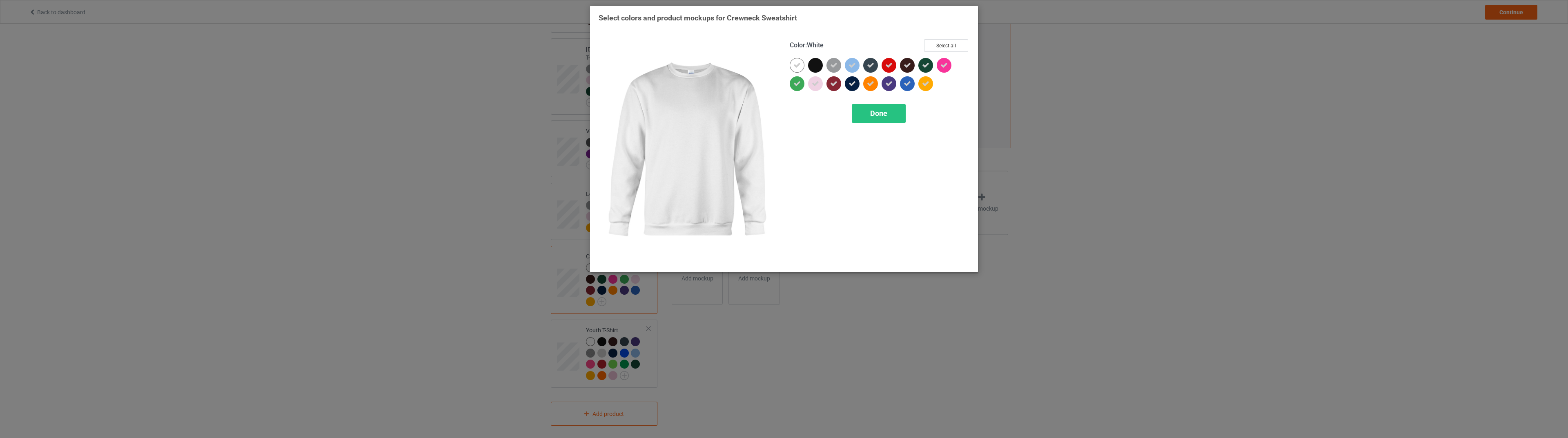
click at [793, 65] on icon at bounding box center [797, 65] width 7 height 7
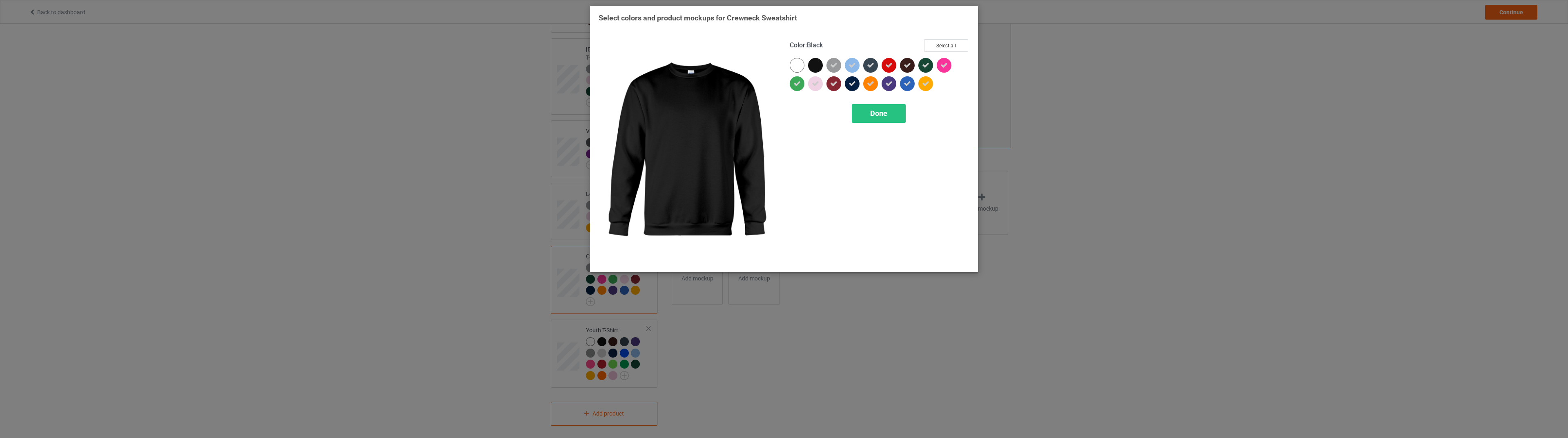
click at [817, 65] on div at bounding box center [816, 65] width 15 height 15
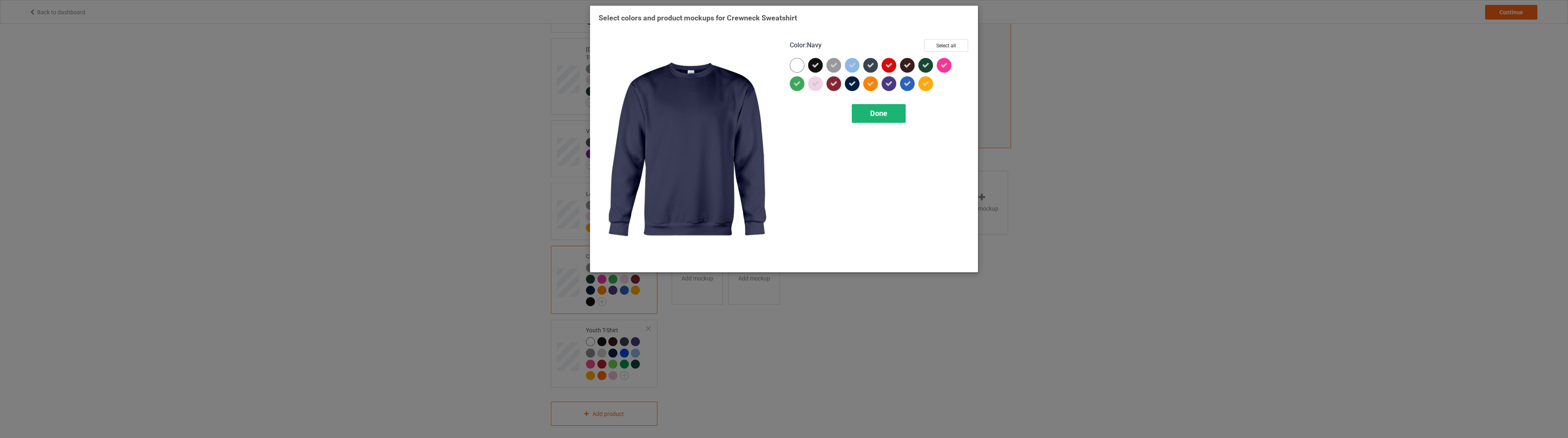
click at [873, 112] on span "Done" at bounding box center [879, 113] width 17 height 9
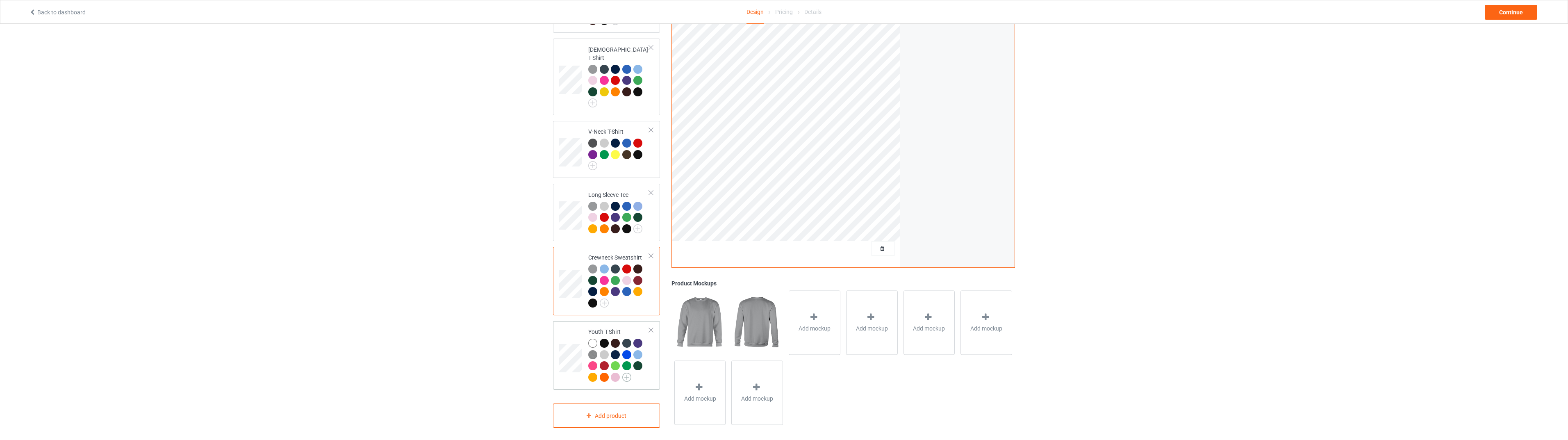
click at [628, 373] on img at bounding box center [626, 377] width 9 height 9
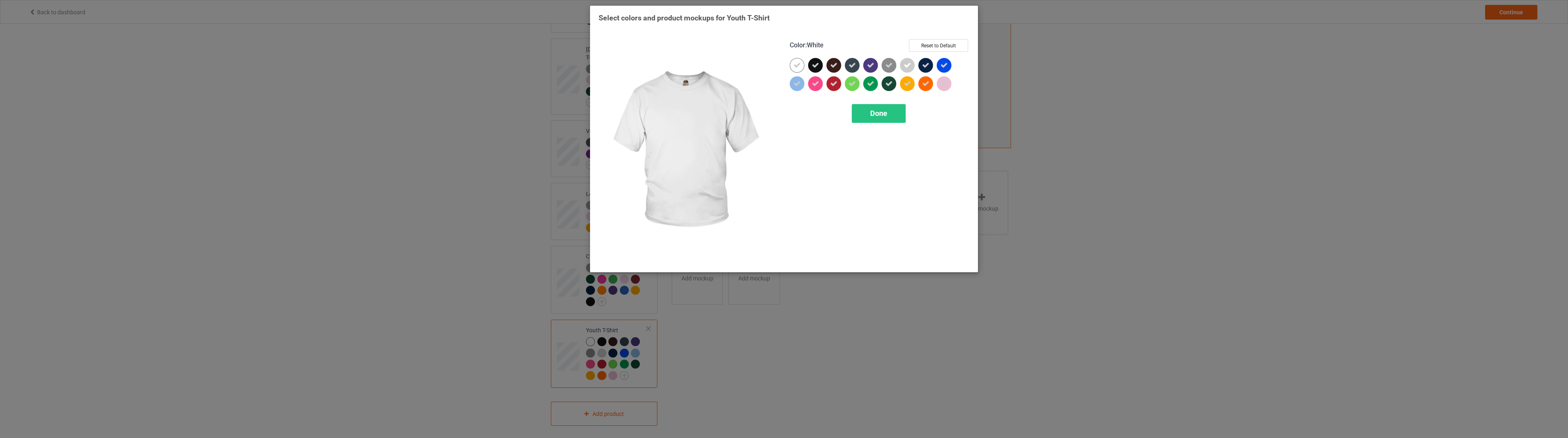
click at [796, 64] on icon at bounding box center [797, 65] width 7 height 7
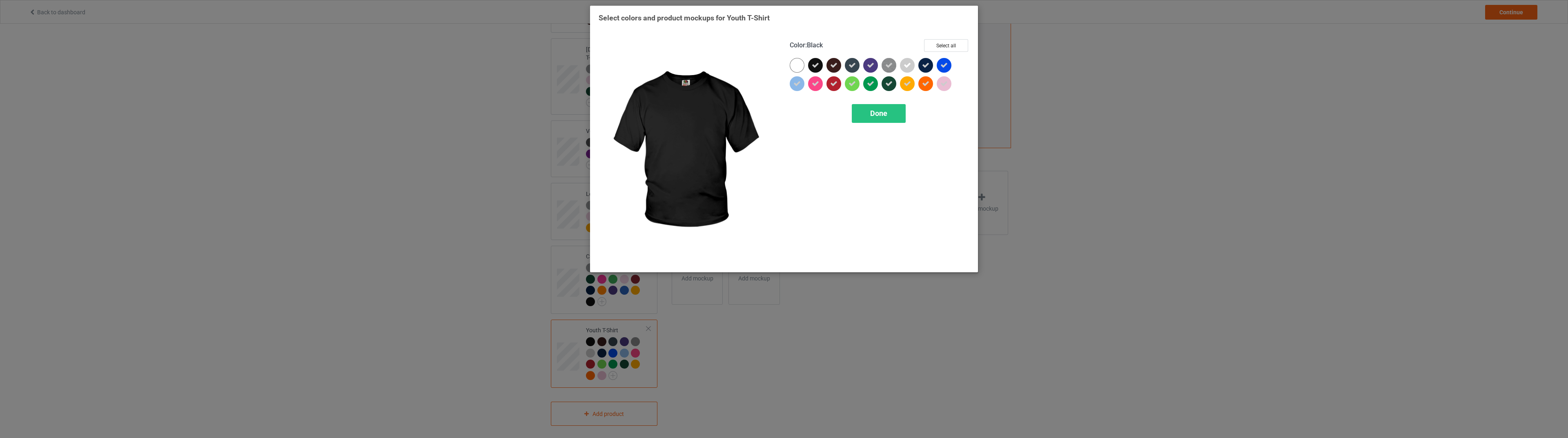
click at [816, 67] on icon at bounding box center [816, 65] width 7 height 7
click at [814, 67] on div at bounding box center [816, 65] width 15 height 15
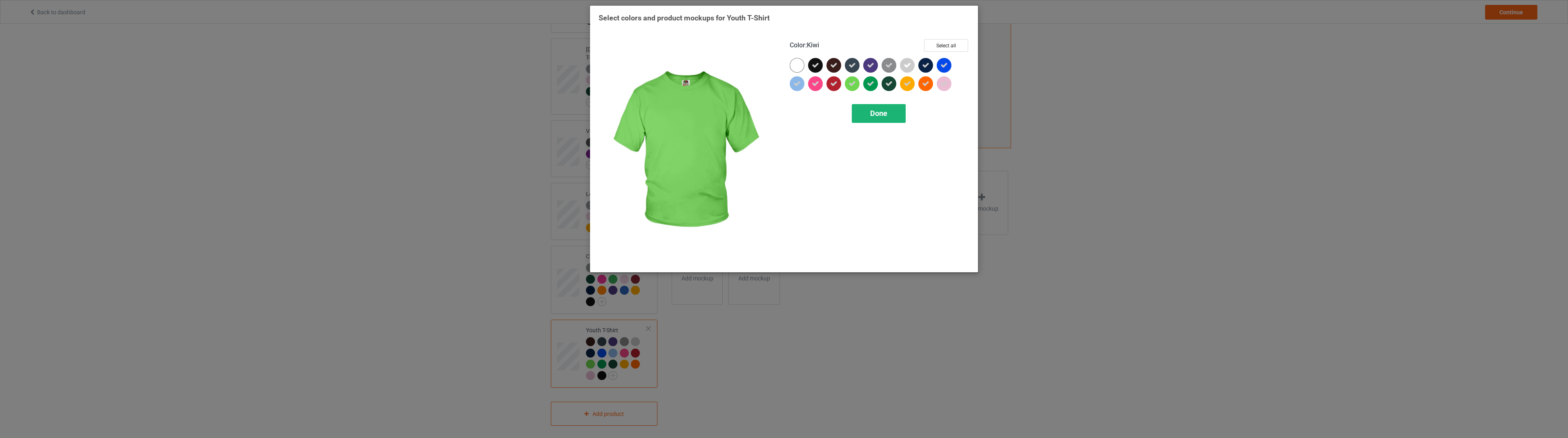
click at [867, 112] on div "Done" at bounding box center [878, 113] width 54 height 19
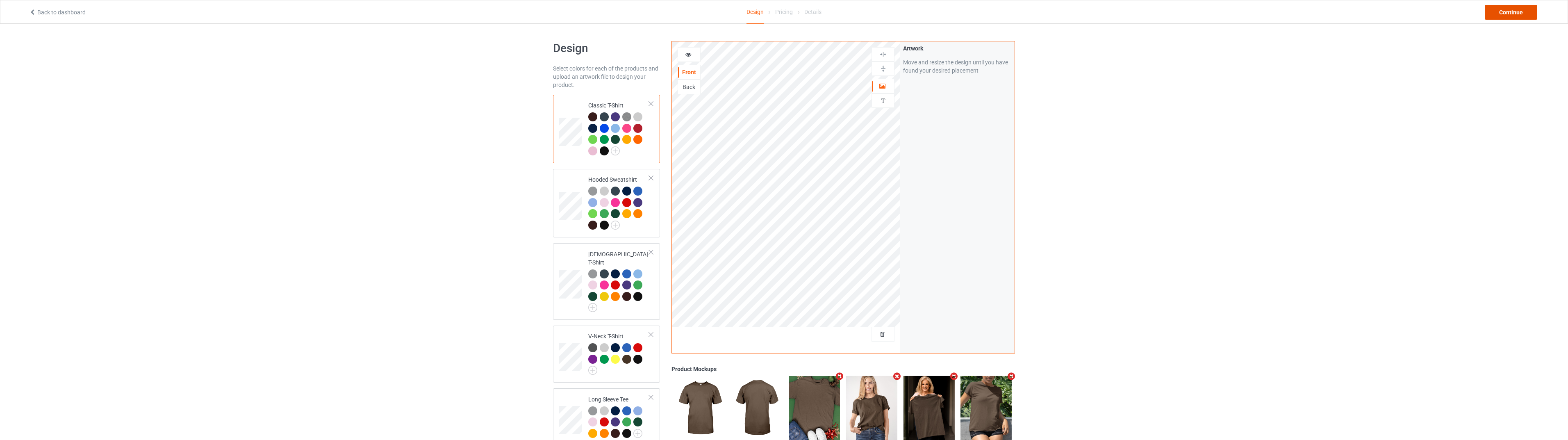
click at [1499, 8] on div "Continue" at bounding box center [1511, 12] width 53 height 15
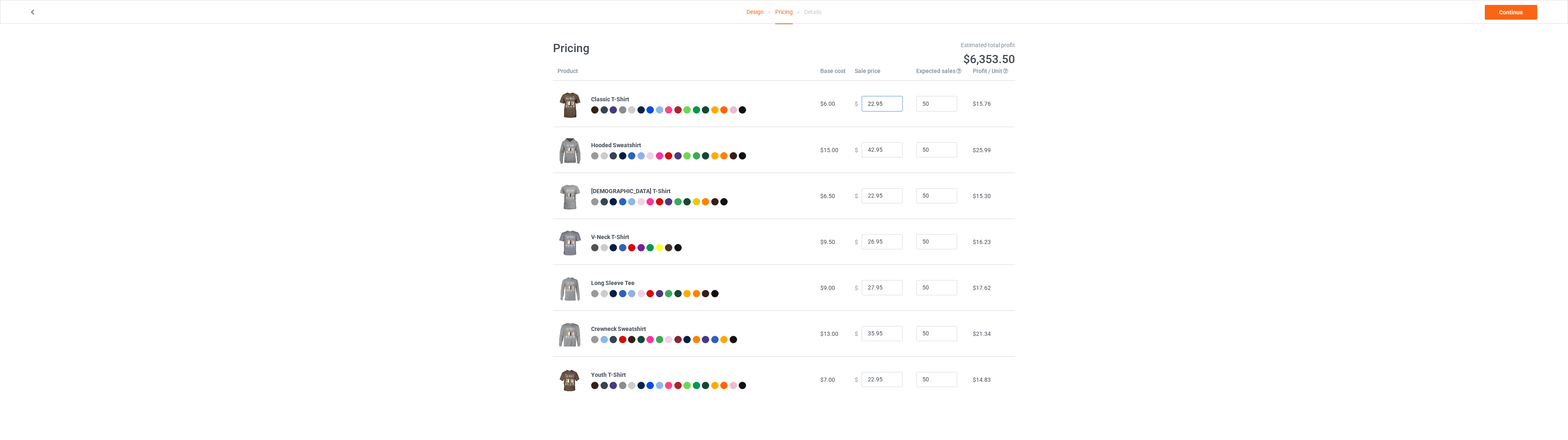
click at [866, 105] on input "22.95" at bounding box center [882, 103] width 41 height 15
type input "25.95"
click at [870, 193] on input "22.95" at bounding box center [882, 196] width 41 height 15
type input "25.95"
click at [866, 286] on input "27.95" at bounding box center [882, 287] width 41 height 15
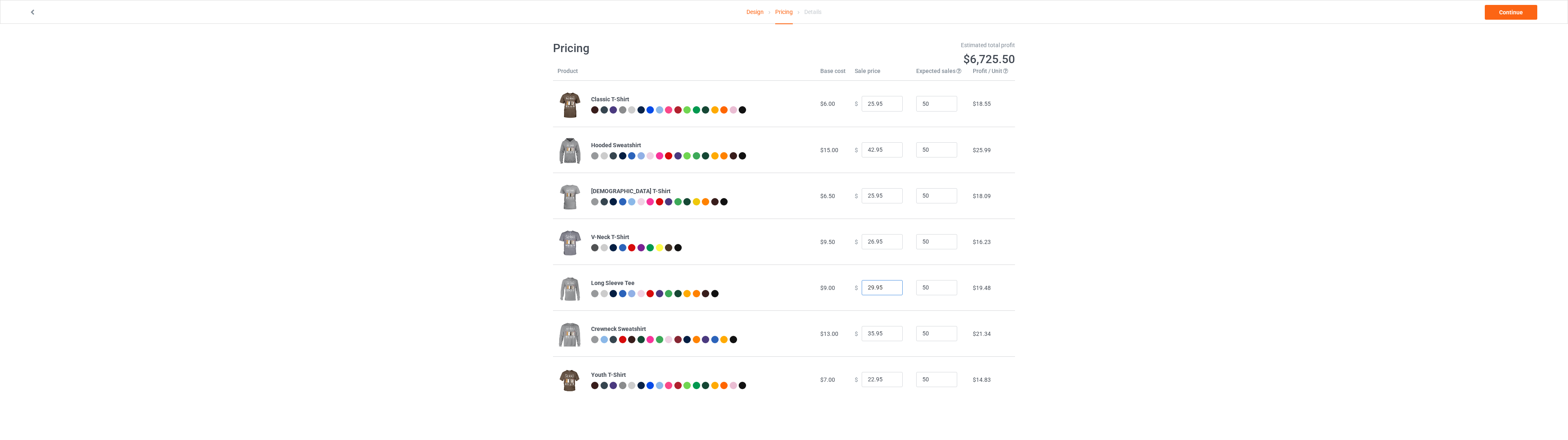
type input "29.95"
click at [870, 378] on input "22.95" at bounding box center [882, 379] width 41 height 15
type input "26.95"
click at [1487, 13] on link "Continue" at bounding box center [1511, 12] width 53 height 15
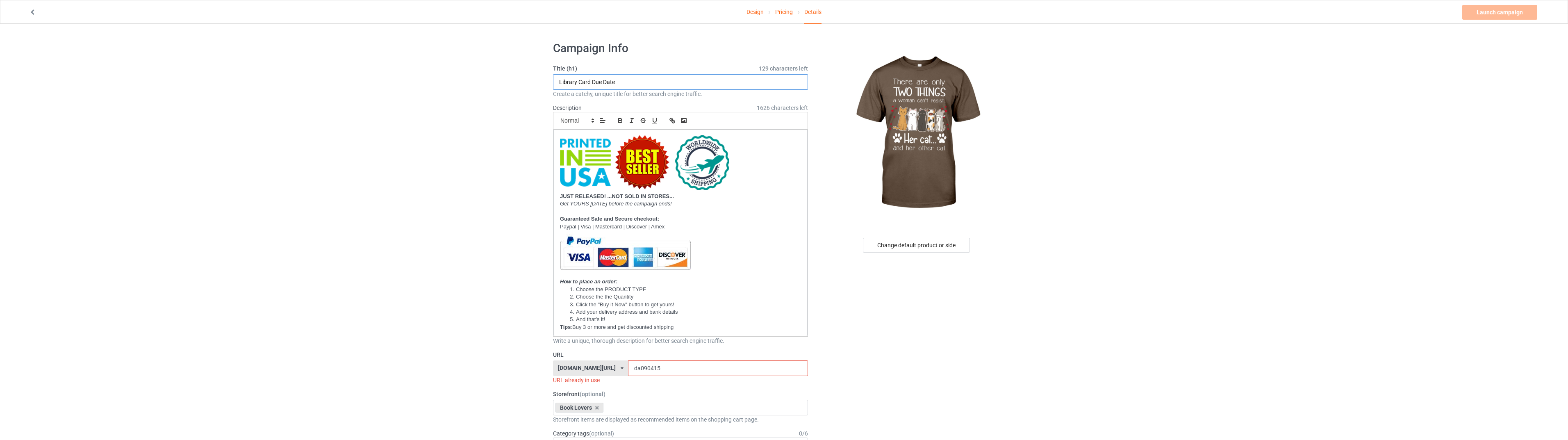
click at [624, 85] on input "Library Card Due Date" at bounding box center [680, 81] width 255 height 15
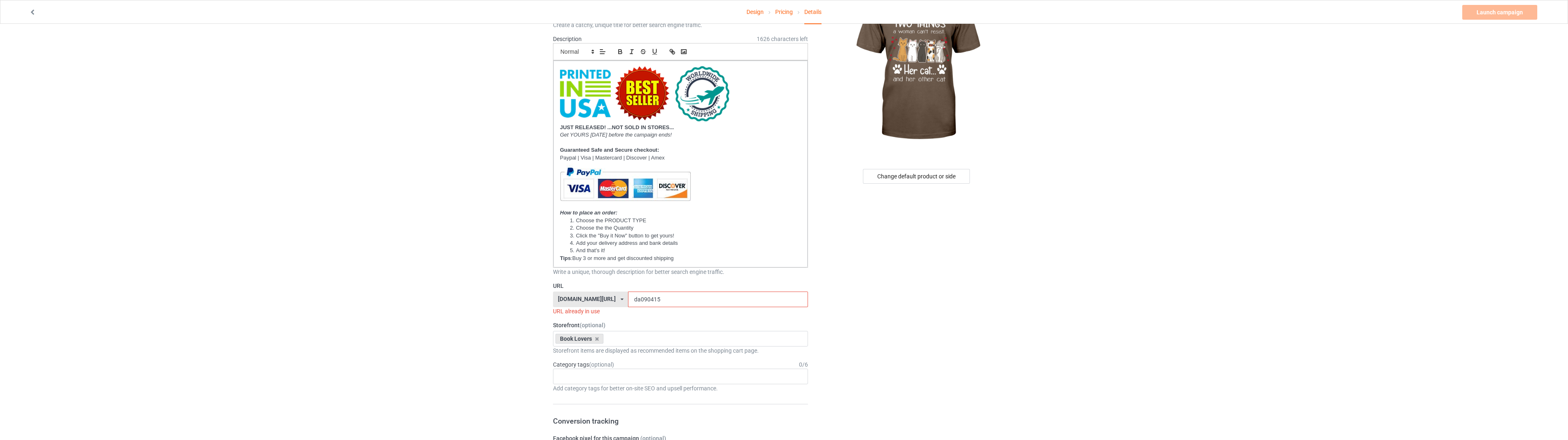
scroll to position [95, 0]
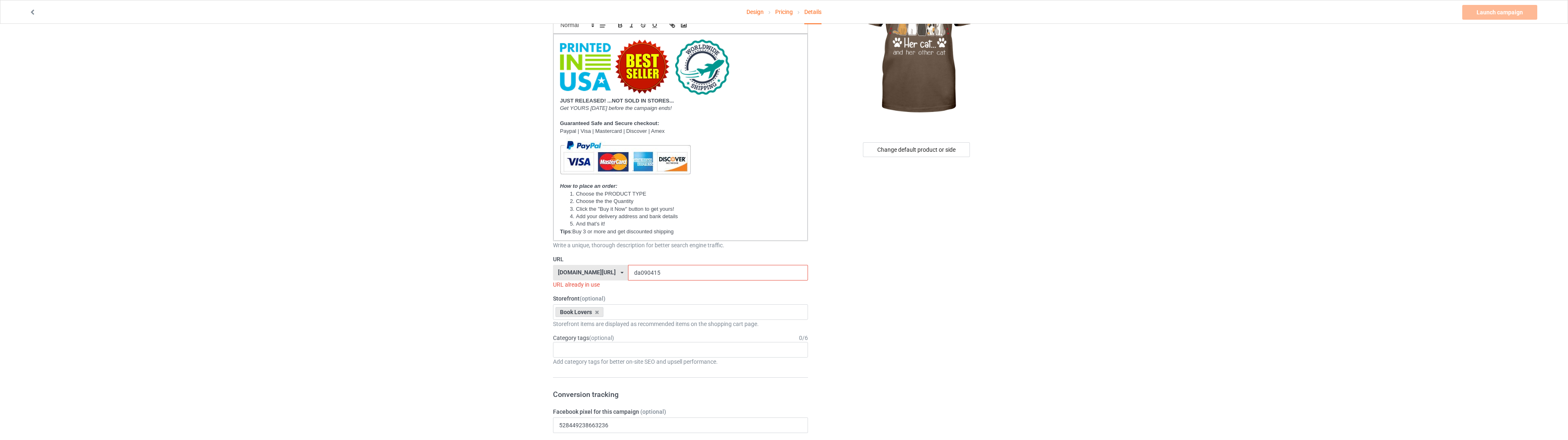
type input "THERE ARE TWO THING A WOMAN CAN'T RESIST.. HER CAT.. AND HER OTHER CAT"
drag, startPoint x: 641, startPoint y: 276, endPoint x: 625, endPoint y: 274, distance: 16.1
click at [628, 274] on input "da090415" at bounding box center [718, 272] width 180 height 15
type input "da09054"
click at [595, 301] on icon at bounding box center [596, 304] width 4 height 6
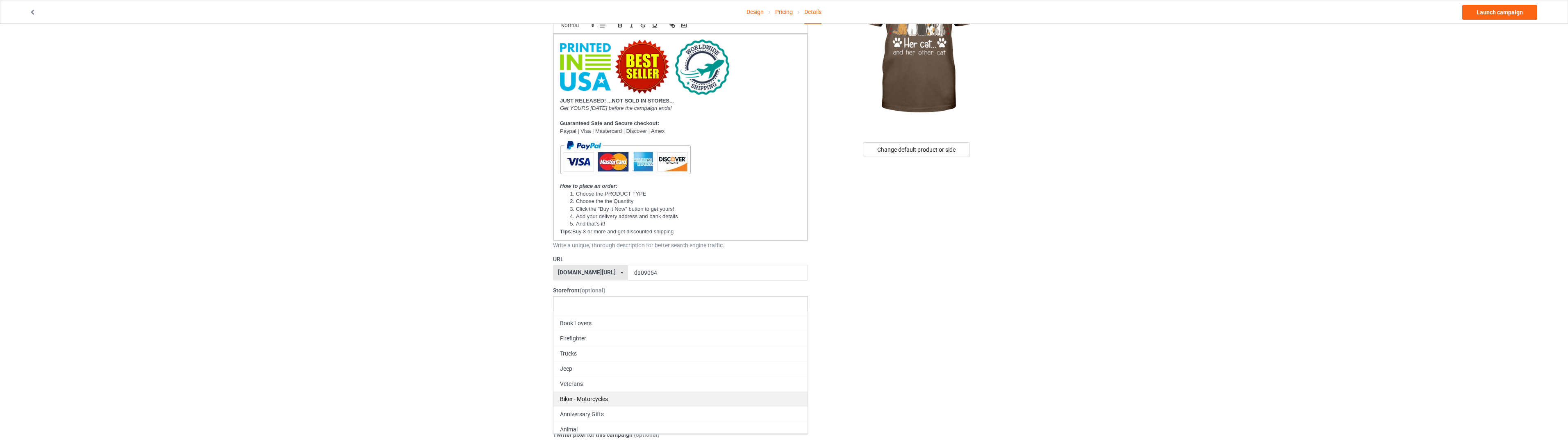
scroll to position [14, 0]
click at [585, 424] on div "Animal" at bounding box center [681, 425] width 254 height 15
click at [913, 148] on div "Change default product or side" at bounding box center [916, 150] width 107 height 15
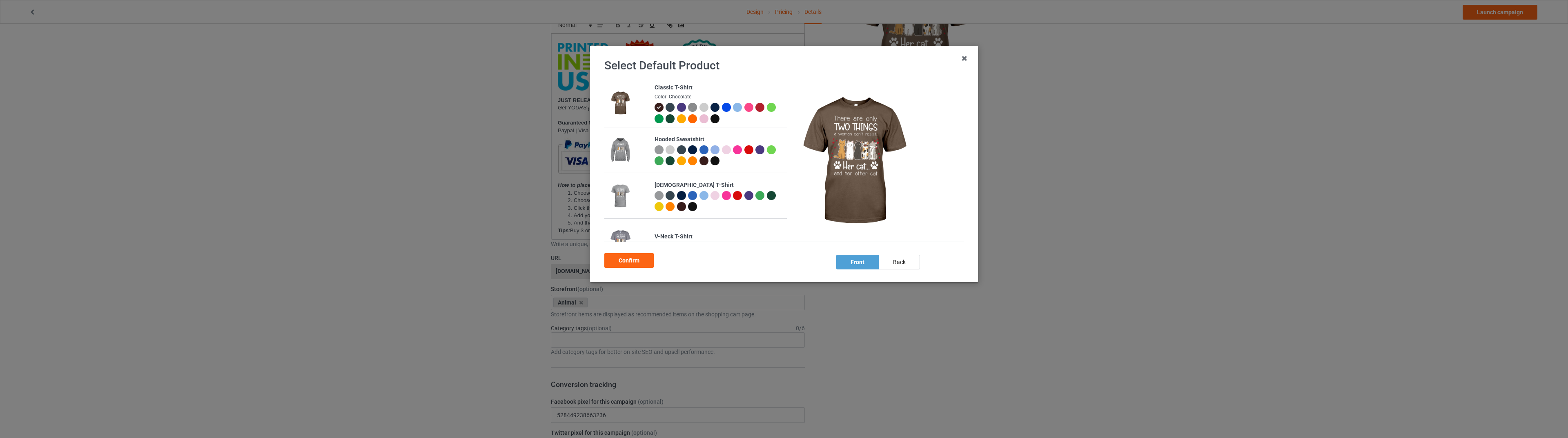
click at [690, 108] on img at bounding box center [692, 107] width 9 height 9
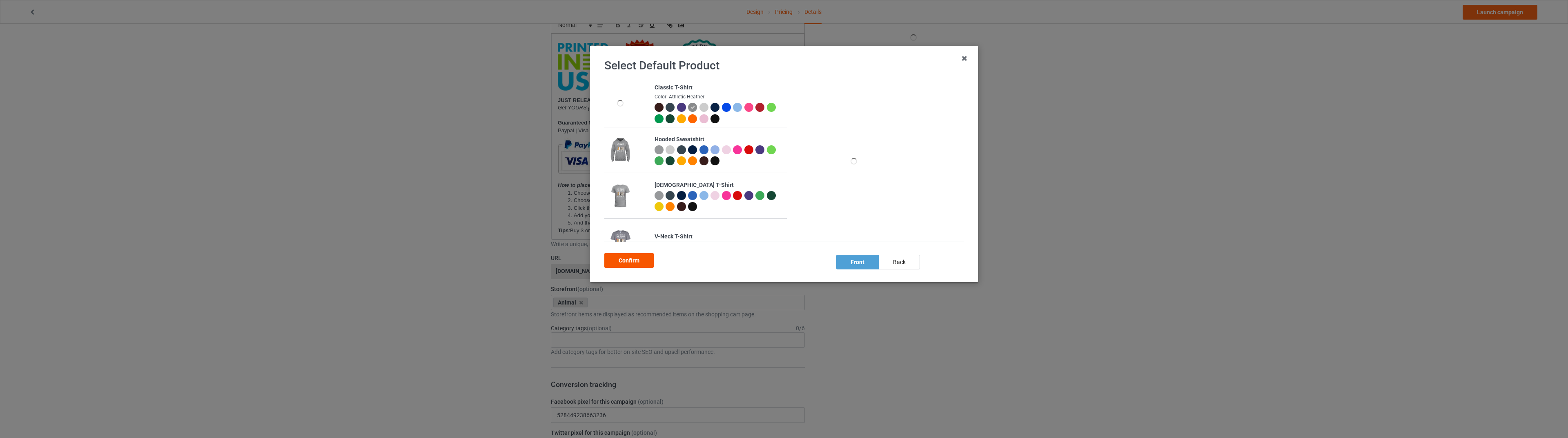
click at [631, 254] on div "Confirm" at bounding box center [629, 260] width 49 height 15
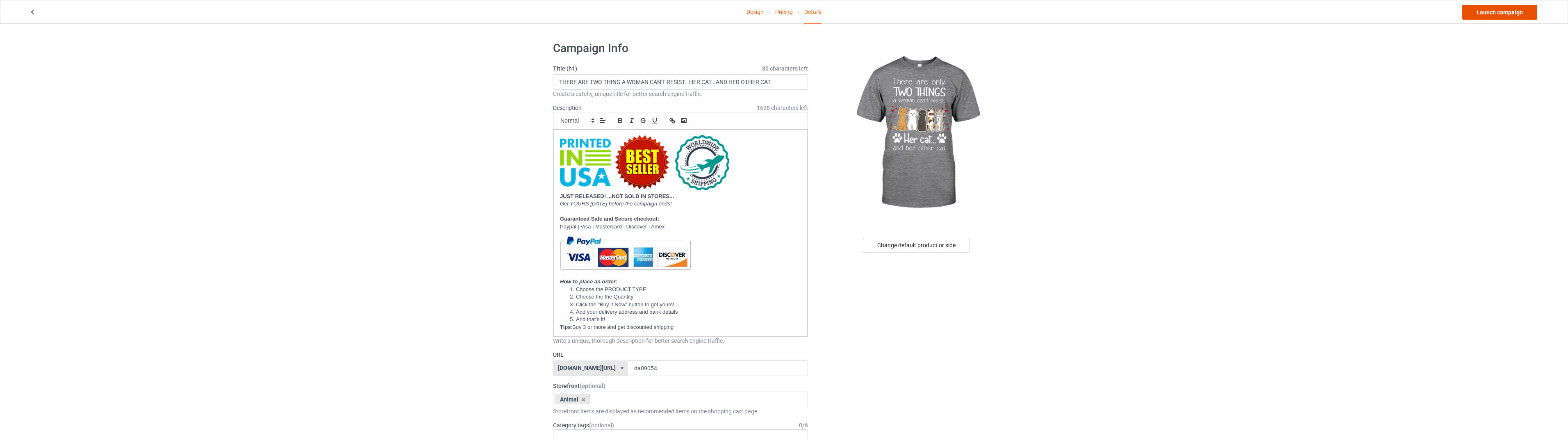
click at [1490, 17] on link "Launch campaign" at bounding box center [1500, 12] width 75 height 15
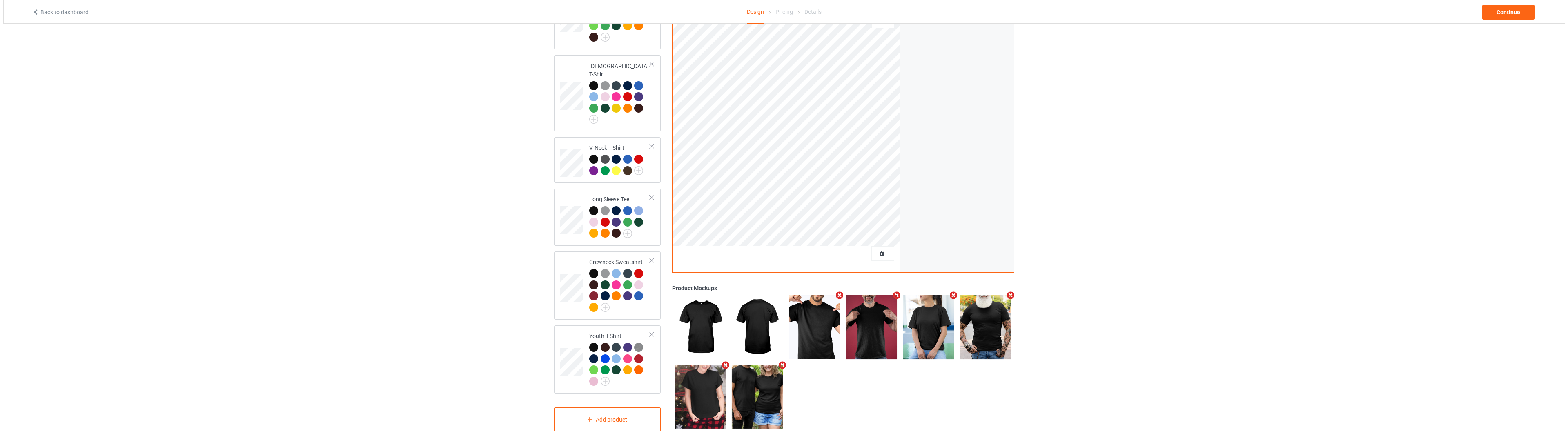
scroll to position [193, 0]
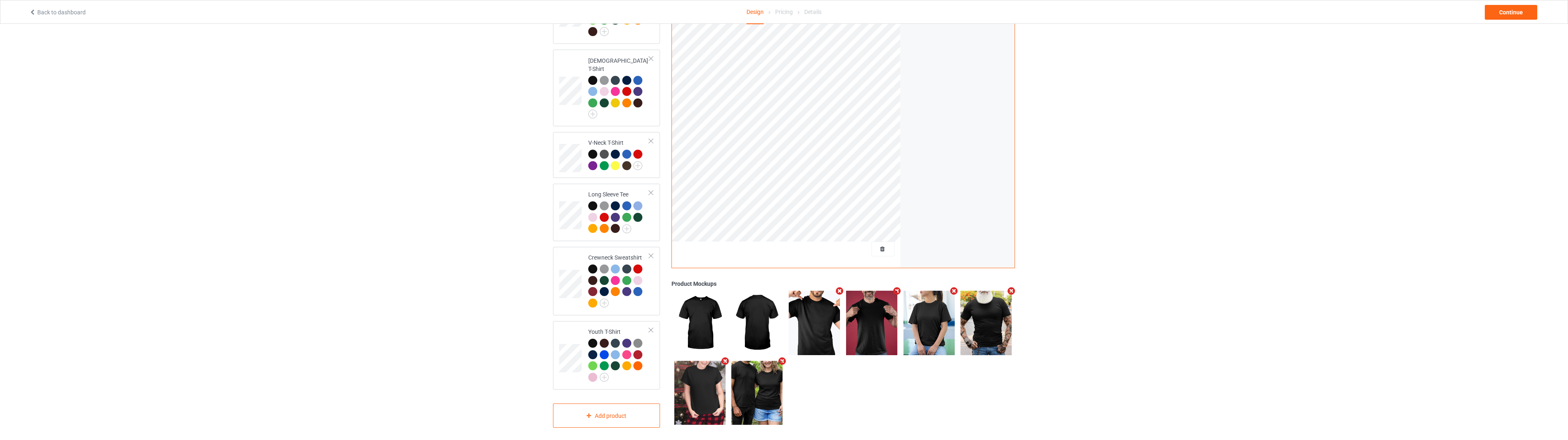
click at [838, 287] on icon "Remove mockup" at bounding box center [840, 292] width 10 height 9
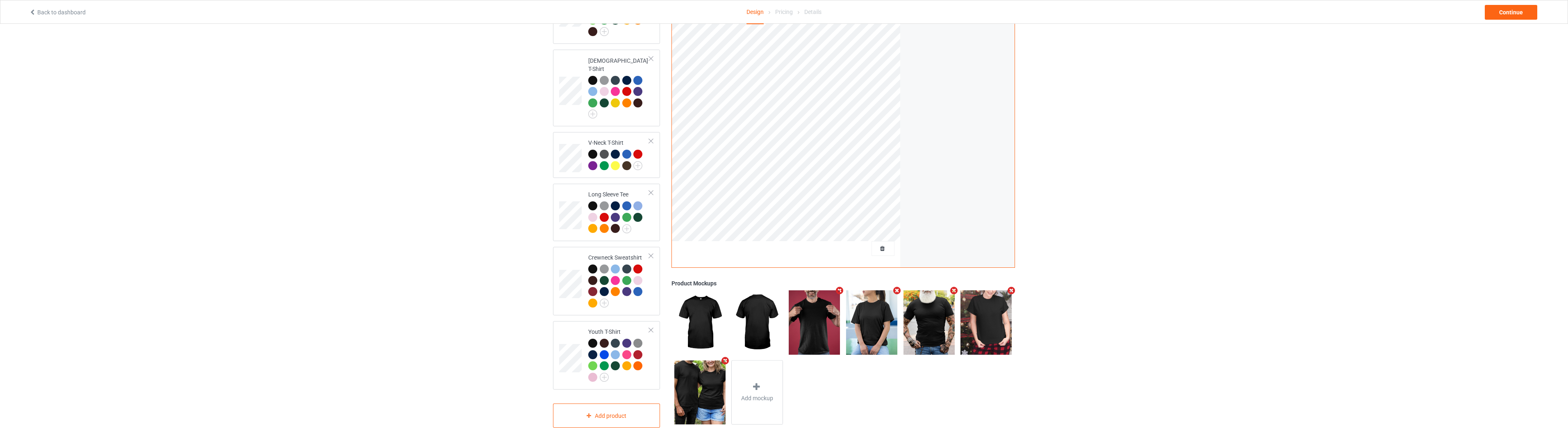
click at [838, 287] on icon "Remove mockup" at bounding box center [840, 291] width 10 height 9
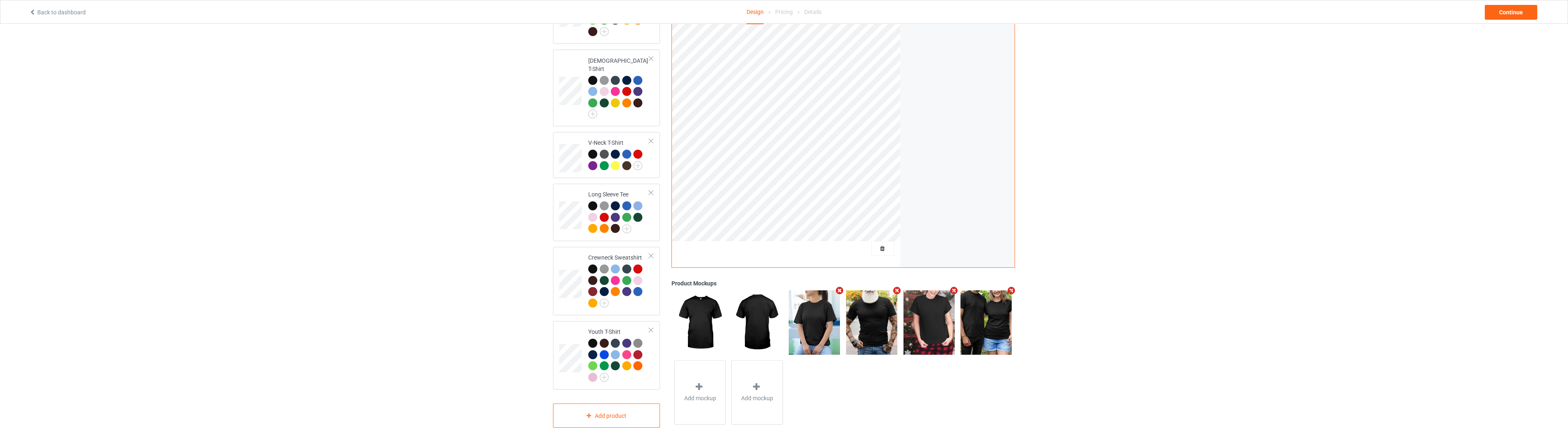
click at [897, 287] on icon "Remove mockup" at bounding box center [896, 291] width 10 height 9
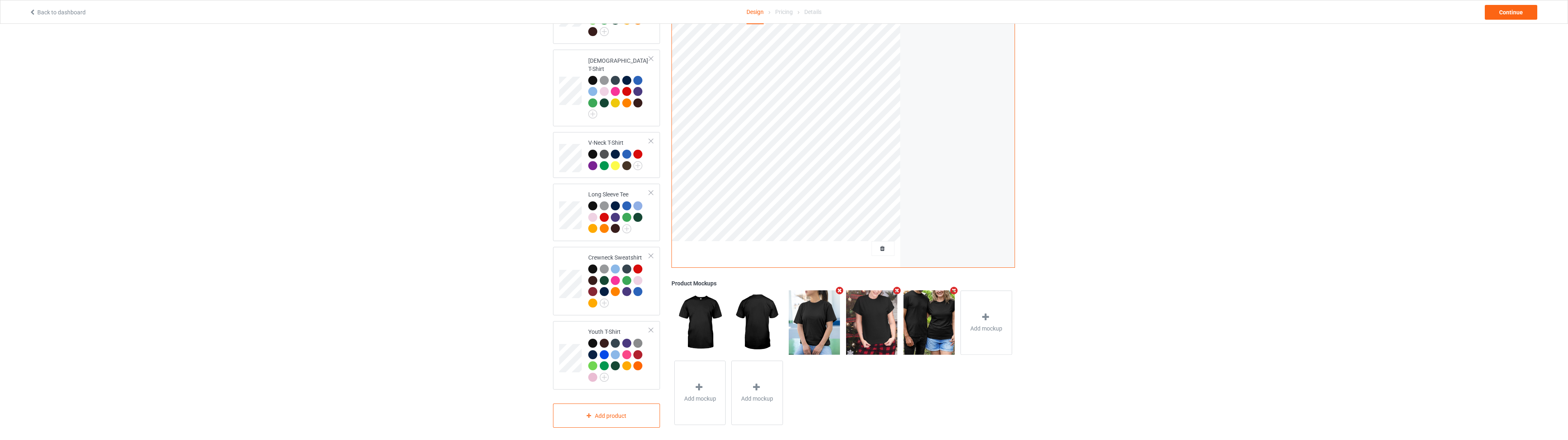
click at [951, 288] on icon "Remove mockup" at bounding box center [954, 290] width 10 height 9
click at [939, 324] on span "Add mockup" at bounding box center [929, 328] width 32 height 8
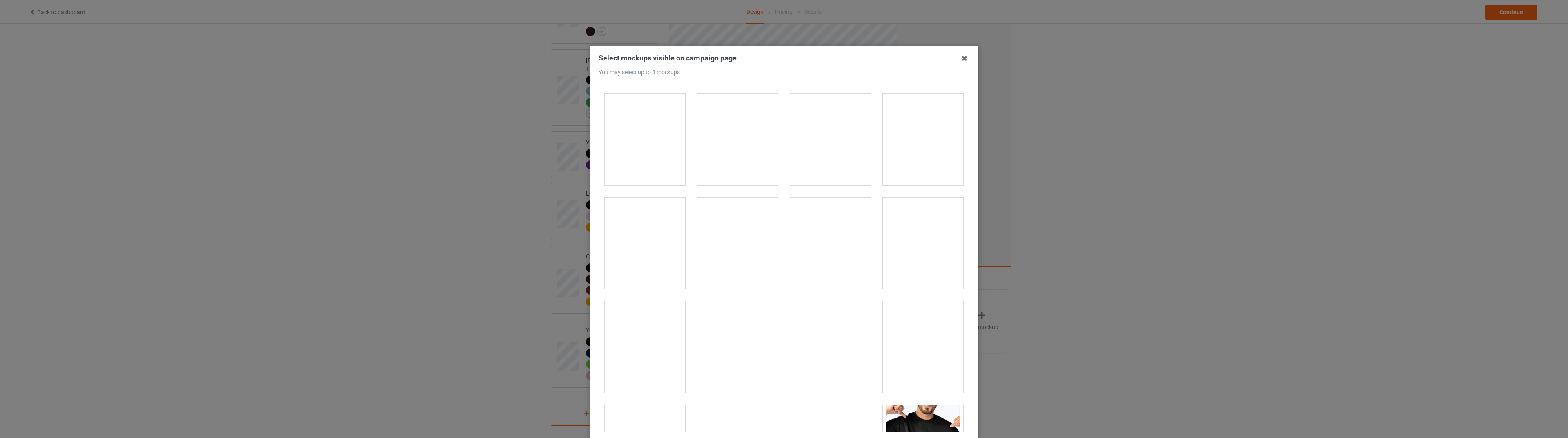
scroll to position [1333, 0]
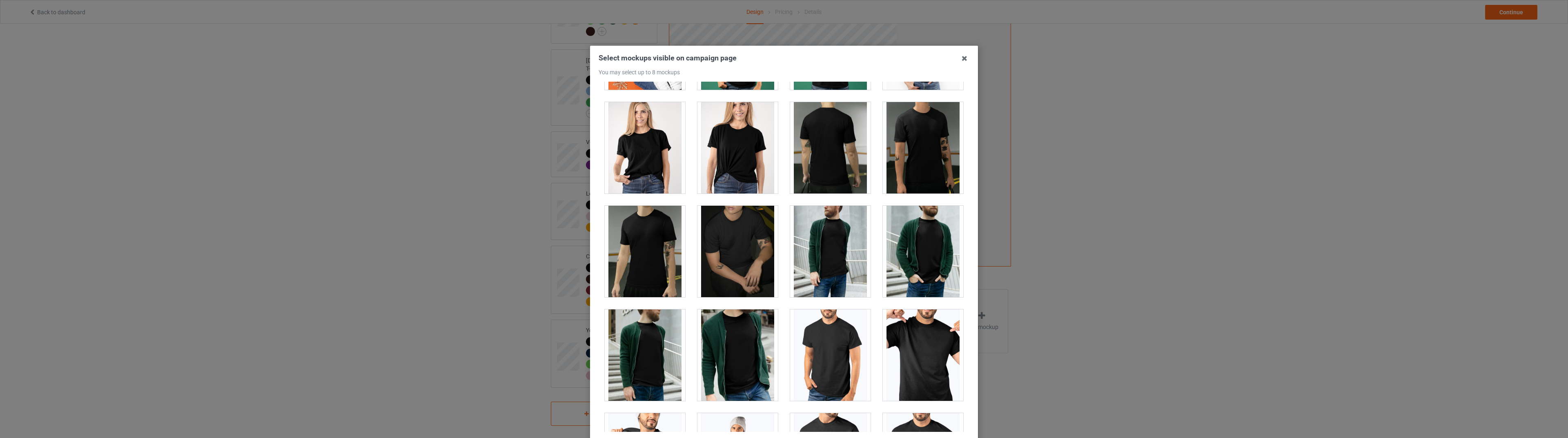
click at [731, 155] on div at bounding box center [738, 148] width 80 height 91
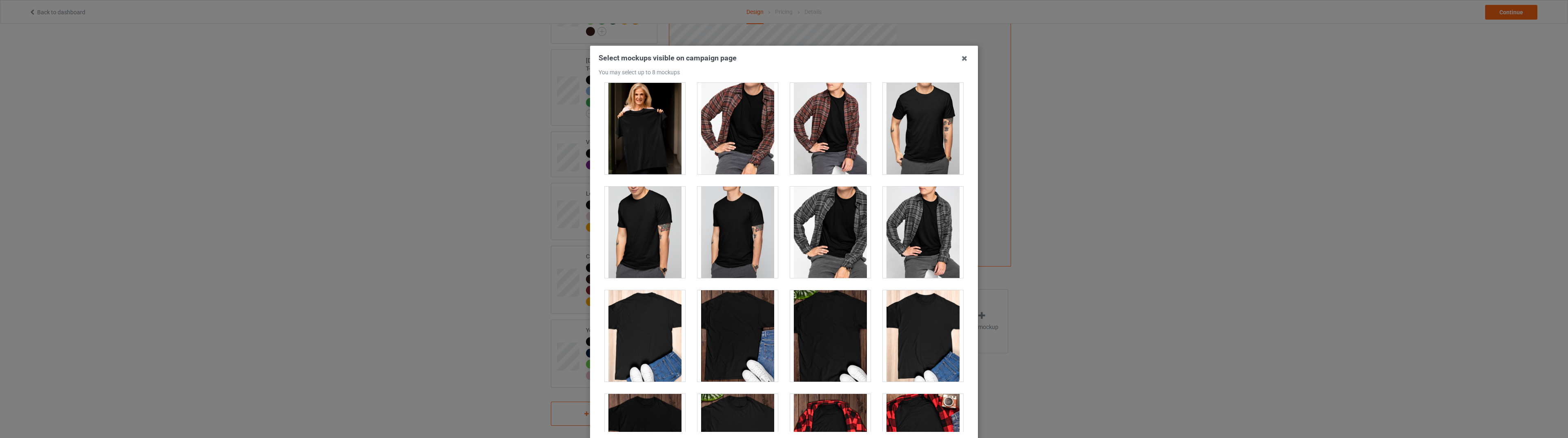
scroll to position [2094, 0]
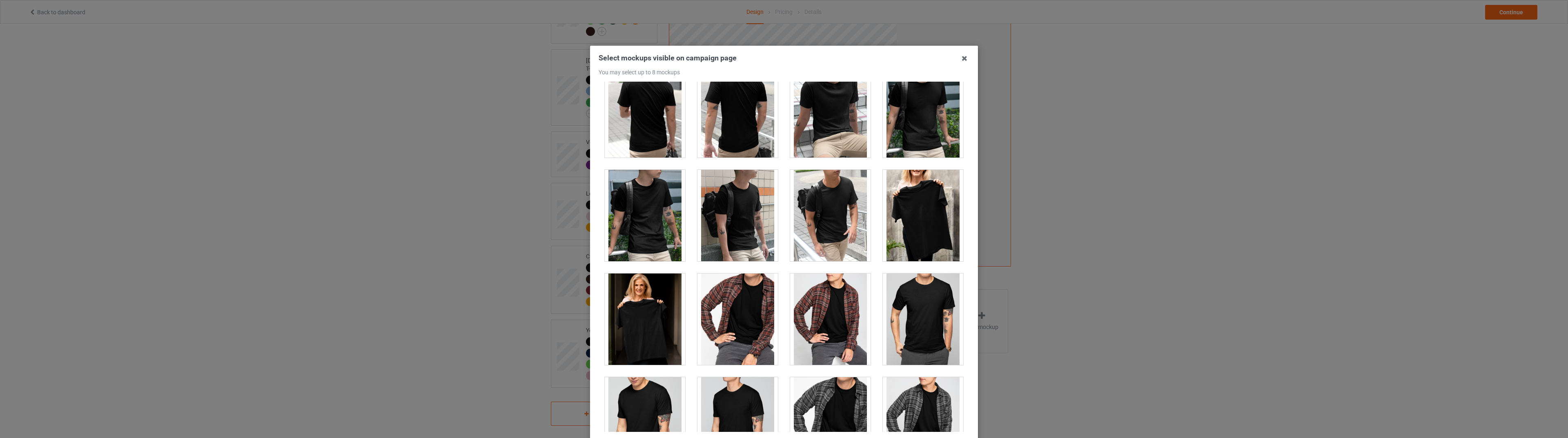
click at [632, 316] on div at bounding box center [645, 319] width 80 height 91
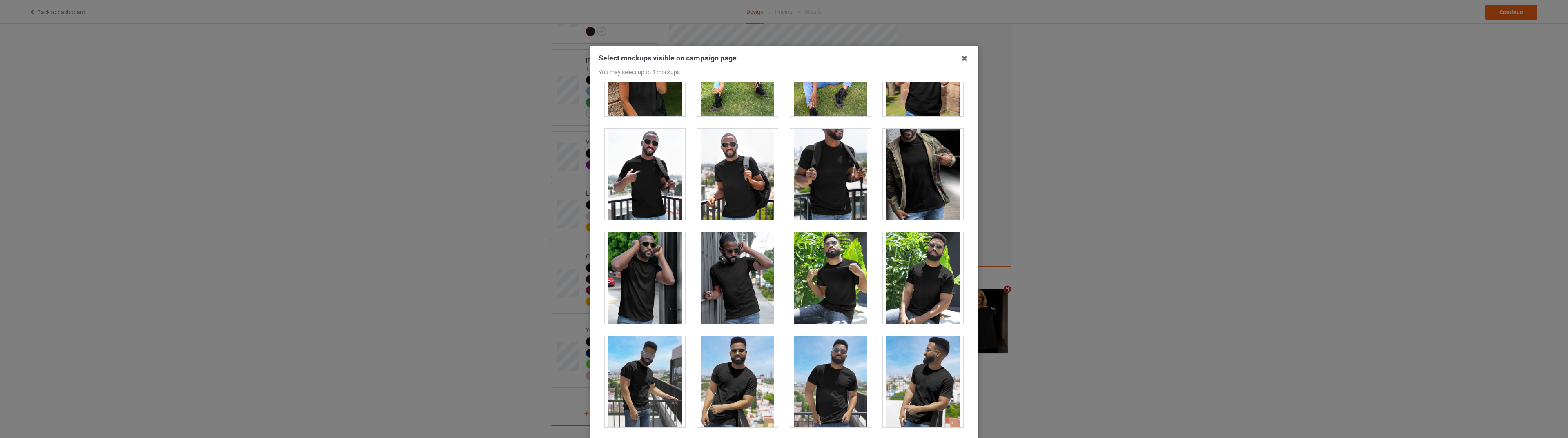
scroll to position [4856, 0]
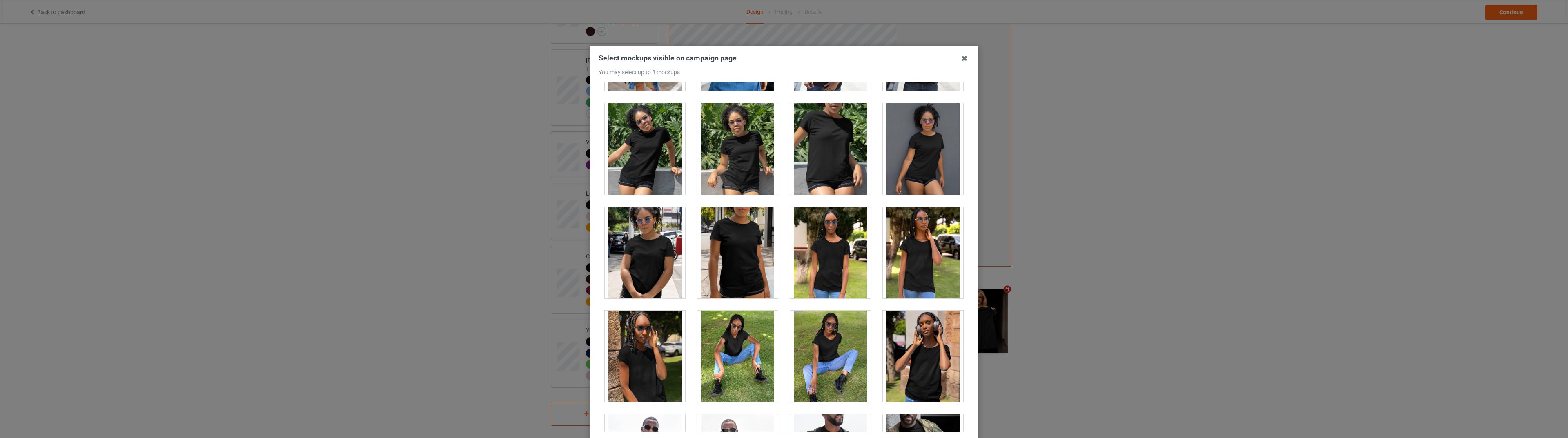
click at [647, 238] on div at bounding box center [645, 252] width 80 height 91
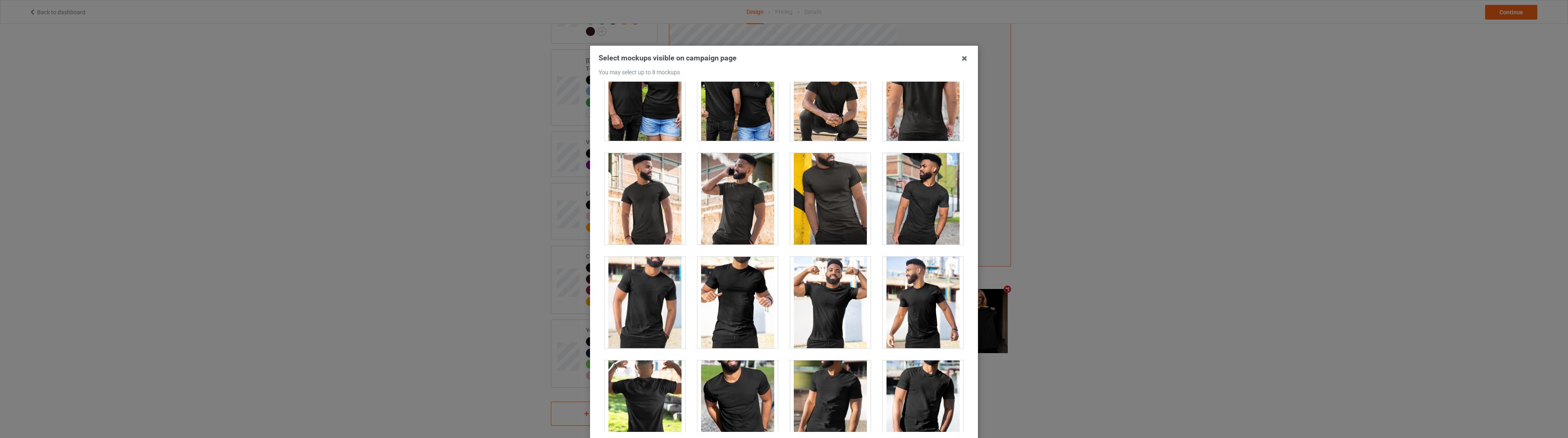
scroll to position [9380, 0]
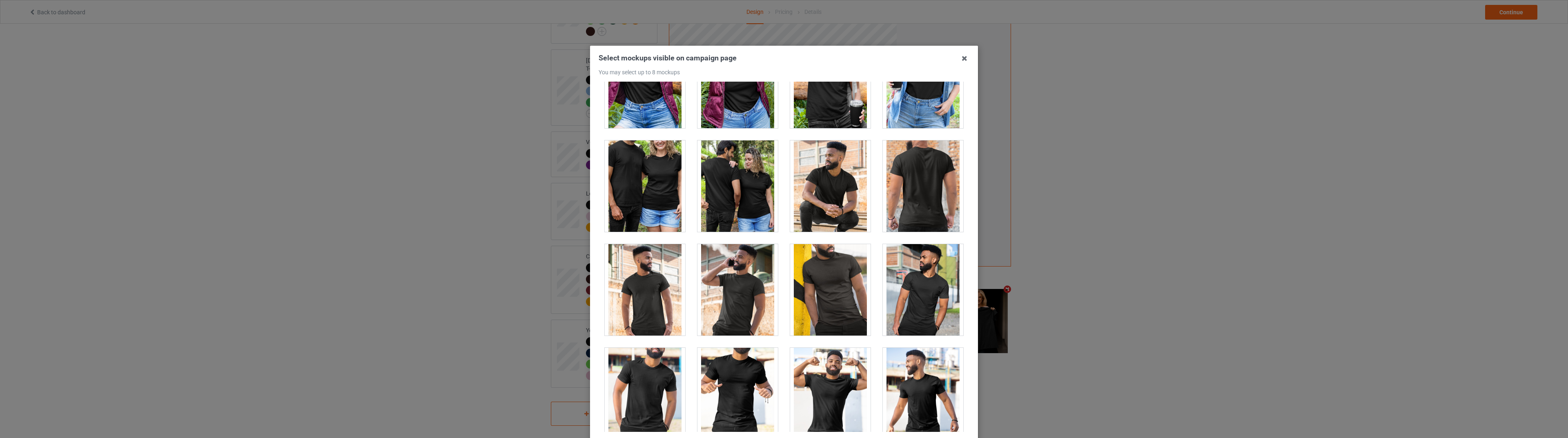
click at [635, 199] on div at bounding box center [645, 186] width 80 height 91
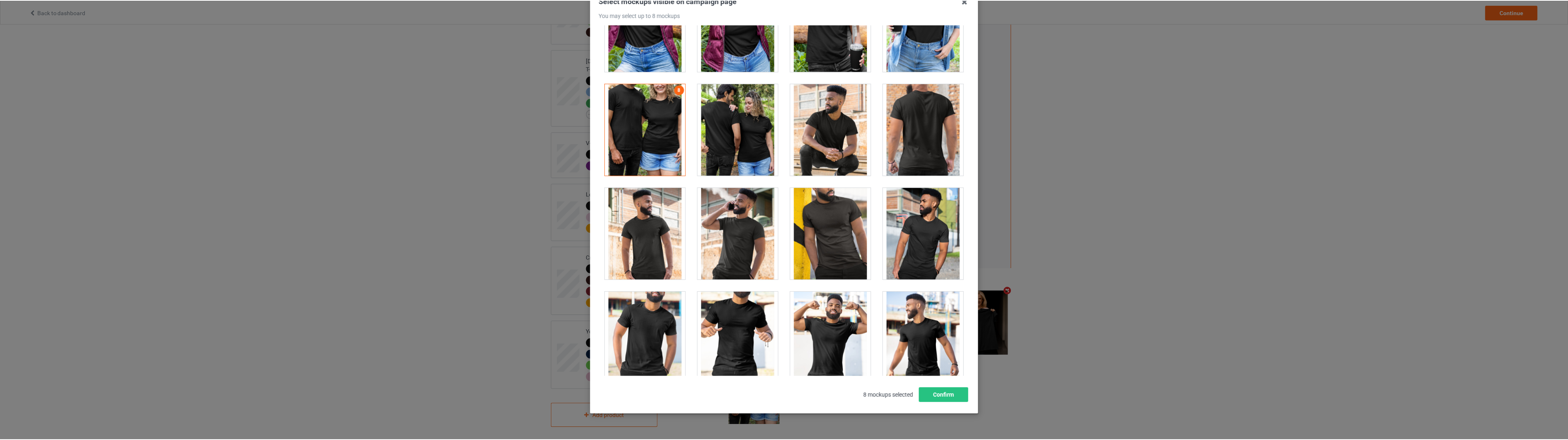
scroll to position [78, 0]
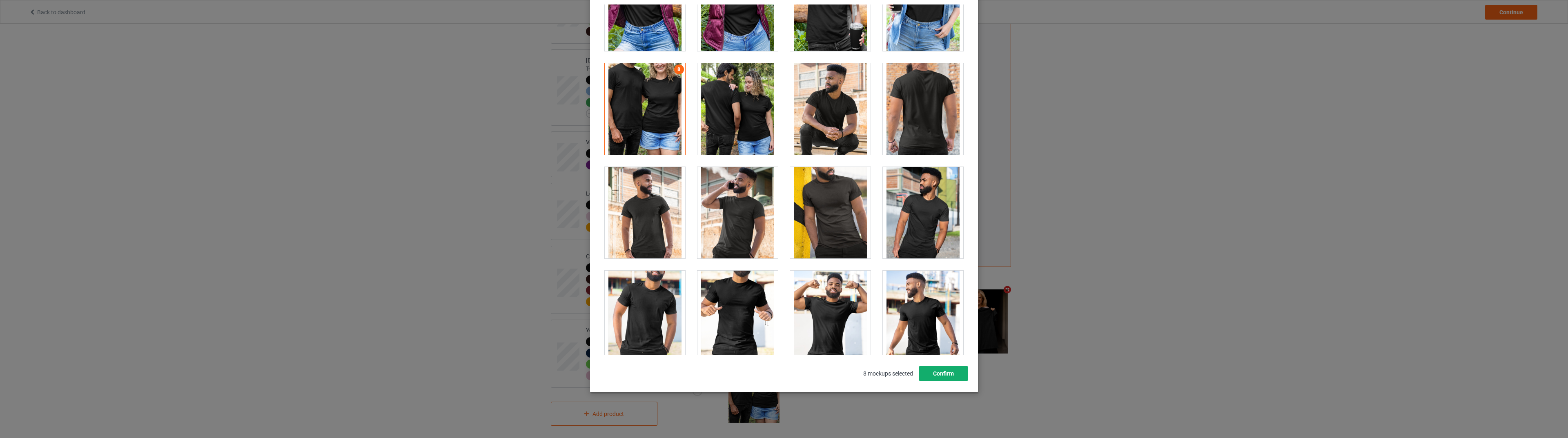
click at [935, 370] on button "Confirm" at bounding box center [943, 374] width 49 height 15
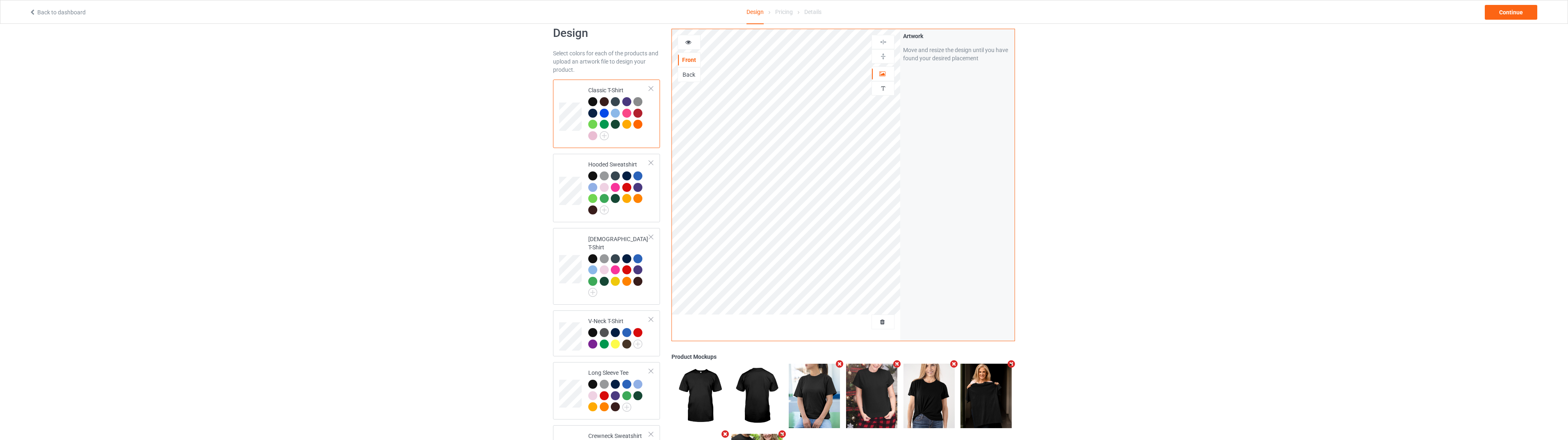
scroll to position [0, 0]
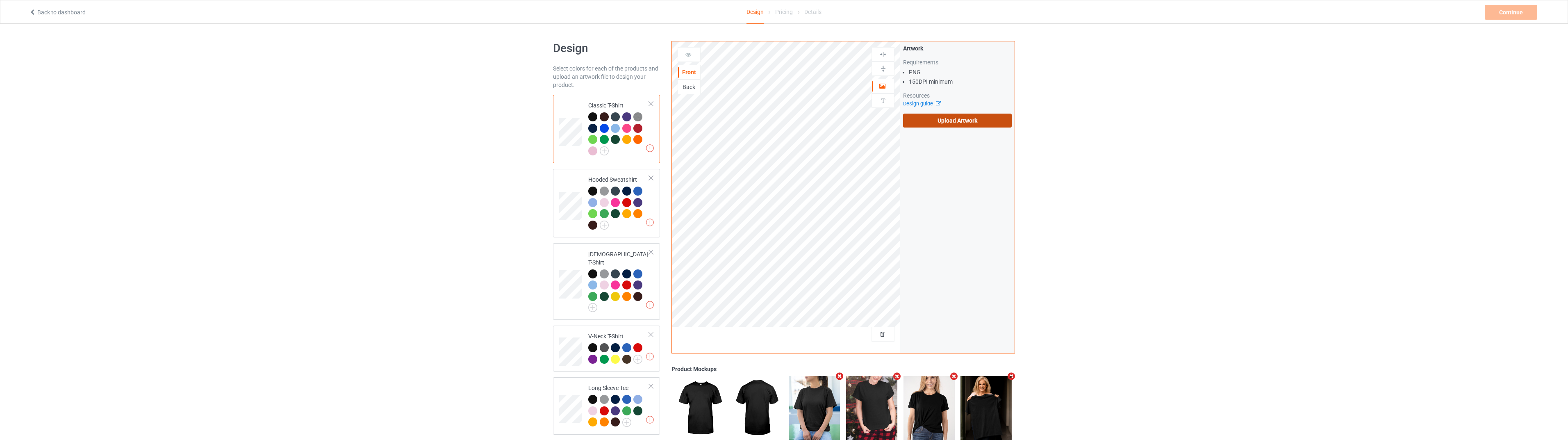
click at [954, 123] on label "Upload Artwork" at bounding box center [958, 120] width 109 height 14
click at [0, 0] on input "Upload Artwork" at bounding box center [0, 0] width 0 height 0
click at [1510, 16] on div "Continue" at bounding box center [1511, 12] width 53 height 15
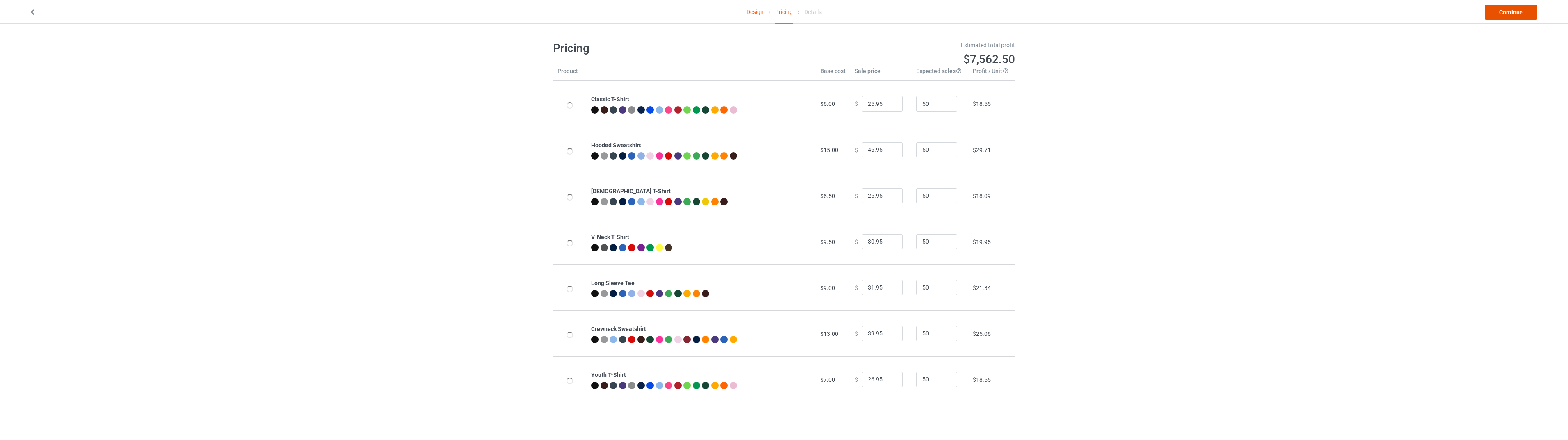
click at [1503, 9] on link "Continue" at bounding box center [1511, 12] width 53 height 15
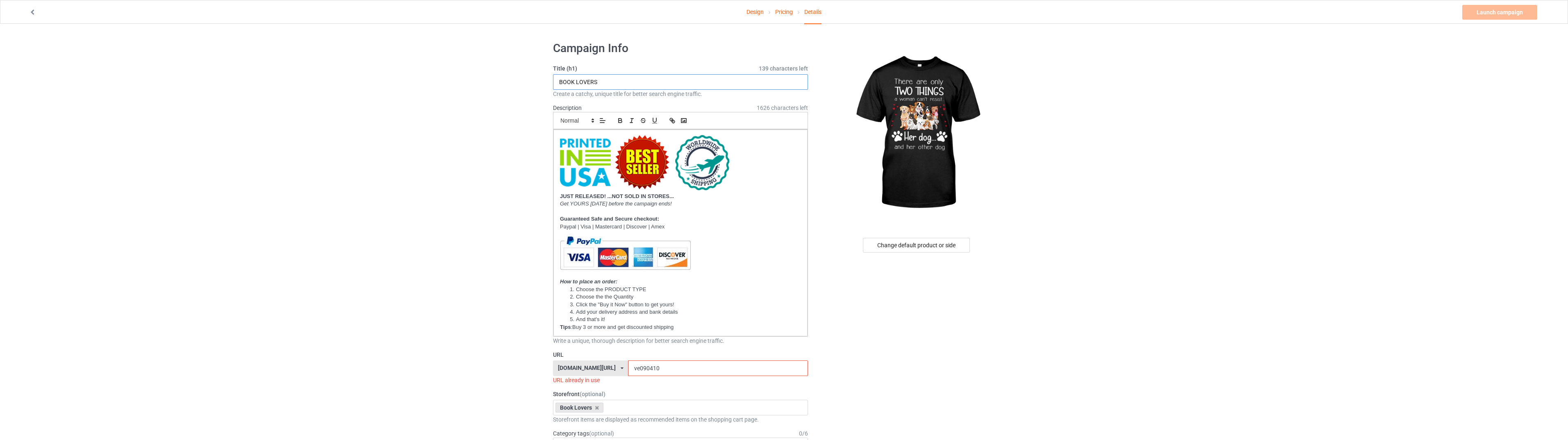
drag, startPoint x: 664, startPoint y: 82, endPoint x: 497, endPoint y: 88, distance: 167.1
paste input "THERE ARE TWO THING A WOMAN CAN'T RESIST.. HER CAT.. AND HER OTHER CAT"
drag, startPoint x: 713, startPoint y: 81, endPoint x: 703, endPoint y: 80, distance: 10.0
click at [703, 80] on input "THERE ARE TWO THING A WOMAN CAN'T RESIST.. HER CAT.. AND HER OTHER CAT" at bounding box center [680, 81] width 255 height 15
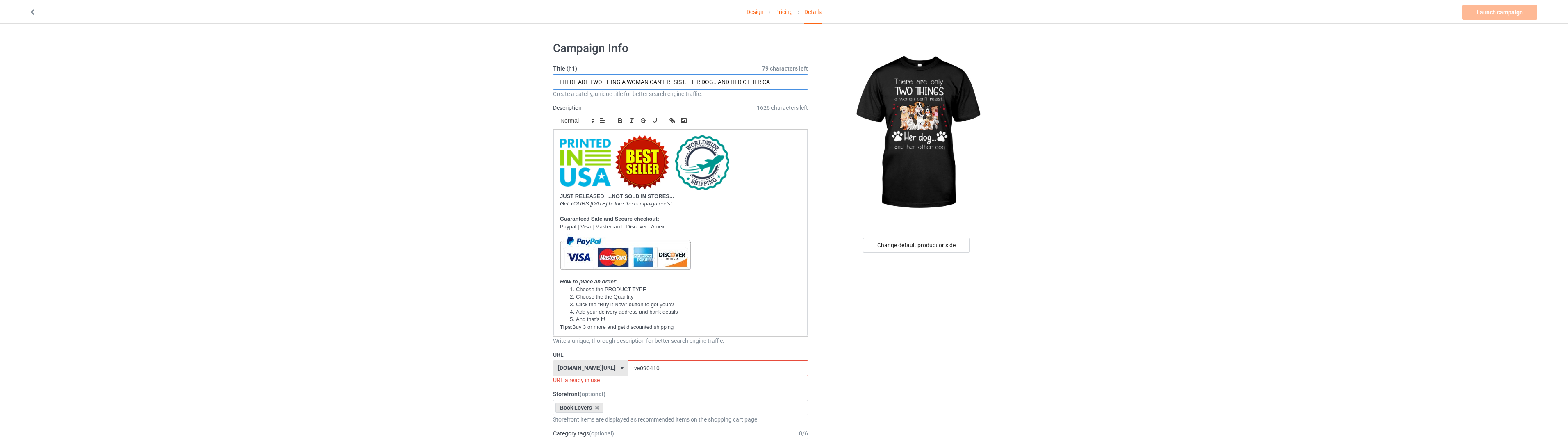
drag, startPoint x: 782, startPoint y: 82, endPoint x: 764, endPoint y: 84, distance: 18.1
click at [764, 84] on input "THERE ARE TWO THING A WOMAN CAN'T RESIST.. HER DOG.. AND HER OTHER CAT" at bounding box center [680, 81] width 255 height 15
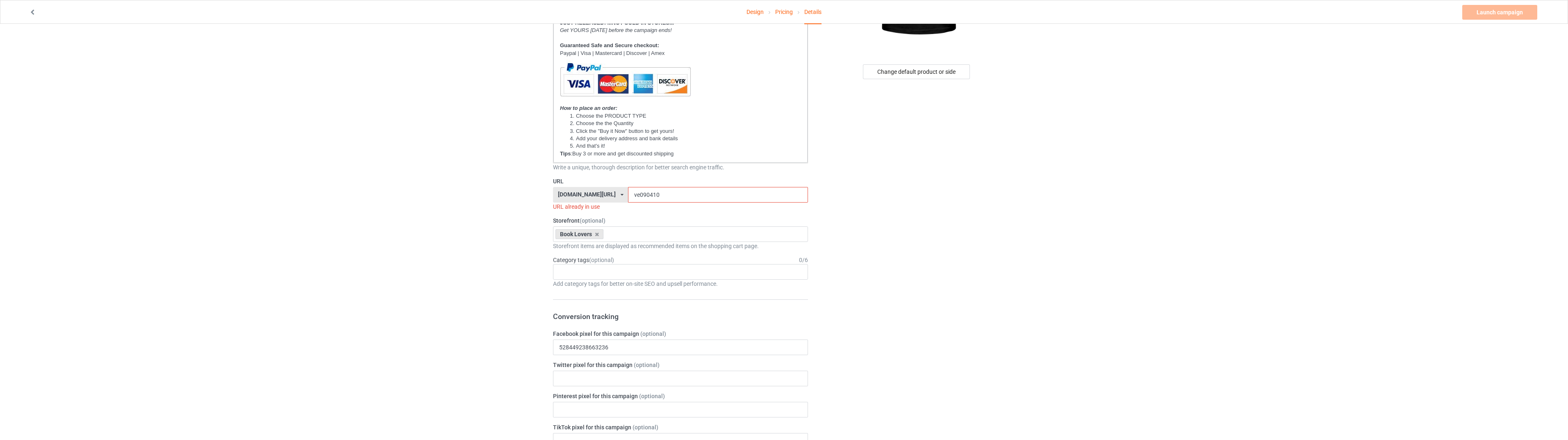
scroll to position [191, 0]
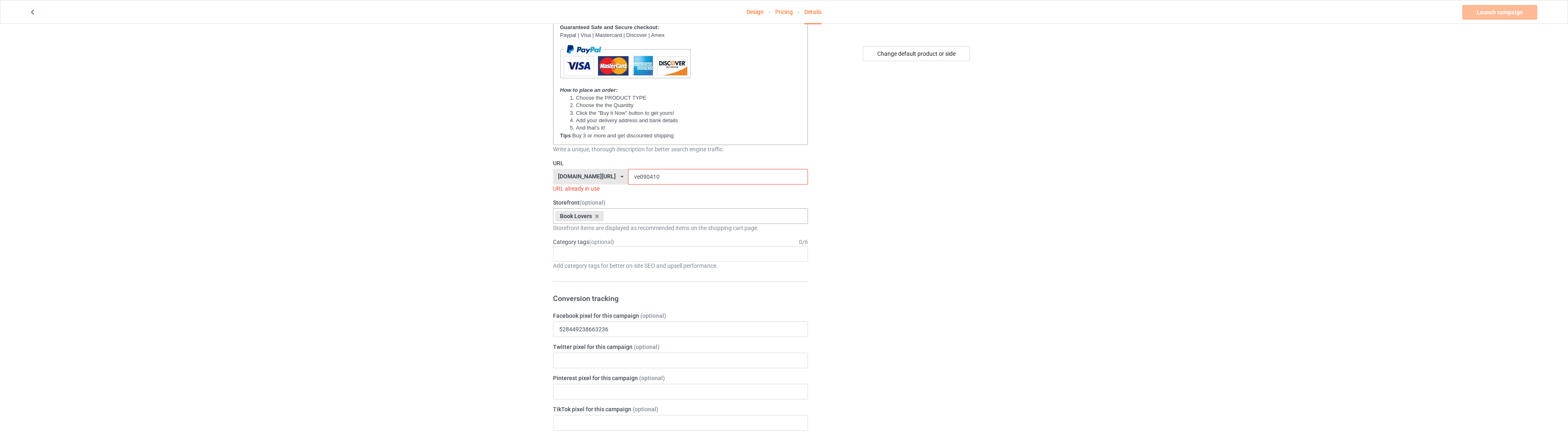
type input "THERE ARE TWO THING A WOMAN CAN'T RESIST.. HER DOG.. AND HER OTHER DOG"
click at [597, 216] on div "Book Lovers" at bounding box center [579, 216] width 48 height 10
click at [596, 216] on icon at bounding box center [596, 216] width 4 height 6
click at [578, 340] on div "Animal" at bounding box center [681, 338] width 254 height 15
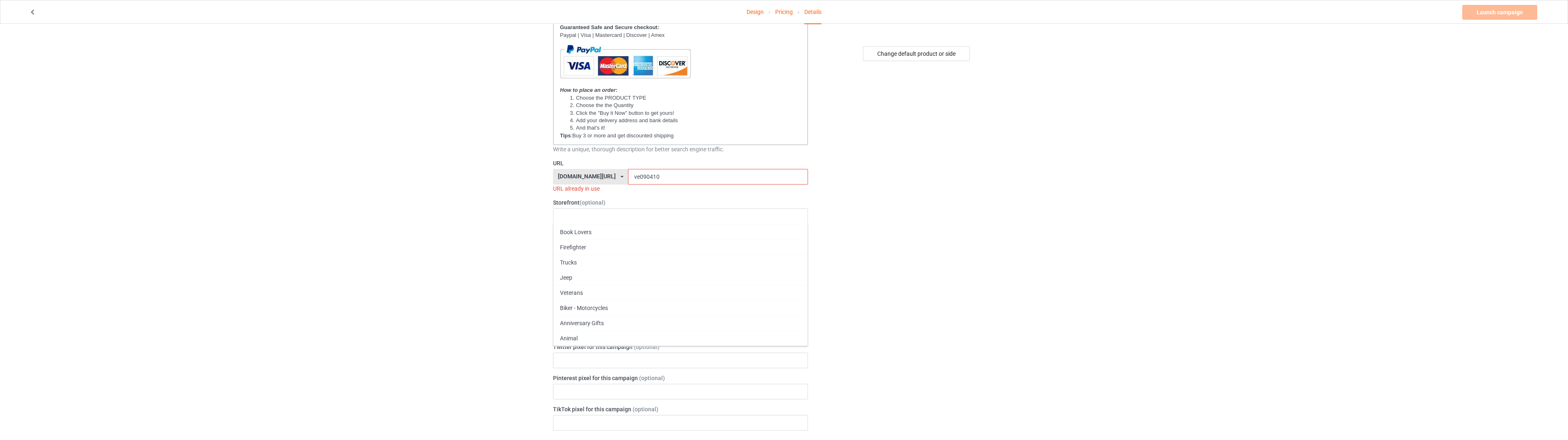
scroll to position [0, 0]
drag, startPoint x: 653, startPoint y: 181, endPoint x: 625, endPoint y: 182, distance: 28.0
click at [628, 182] on input "ve090410" at bounding box center [718, 176] width 180 height 15
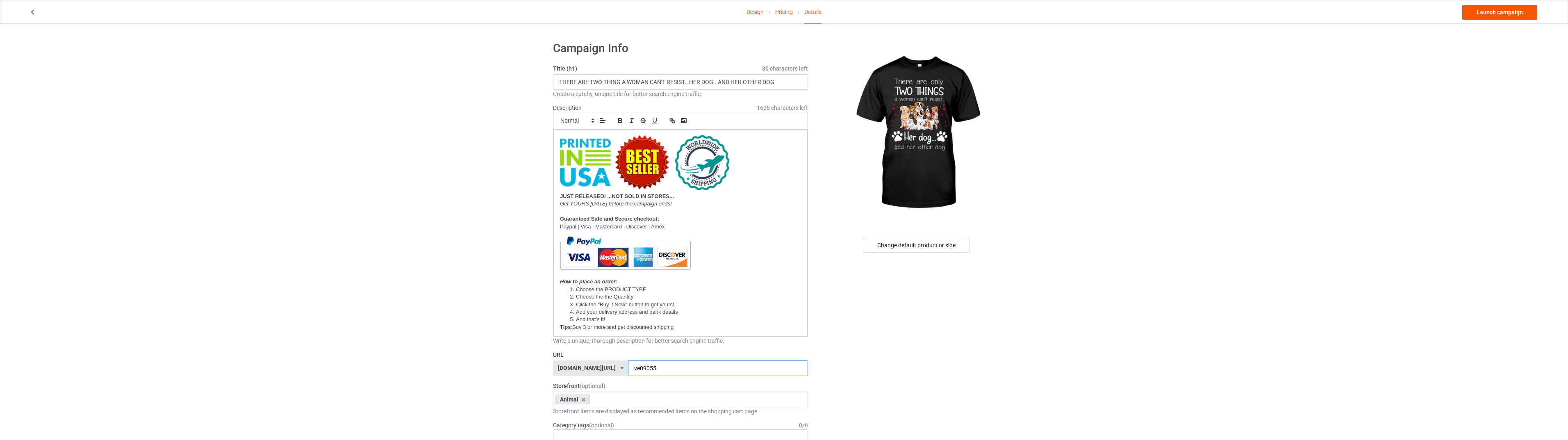
type input "ve09055"
click at [1479, 13] on link "Launch campaign" at bounding box center [1500, 12] width 75 height 15
